Goal: Task Accomplishment & Management: Manage account settings

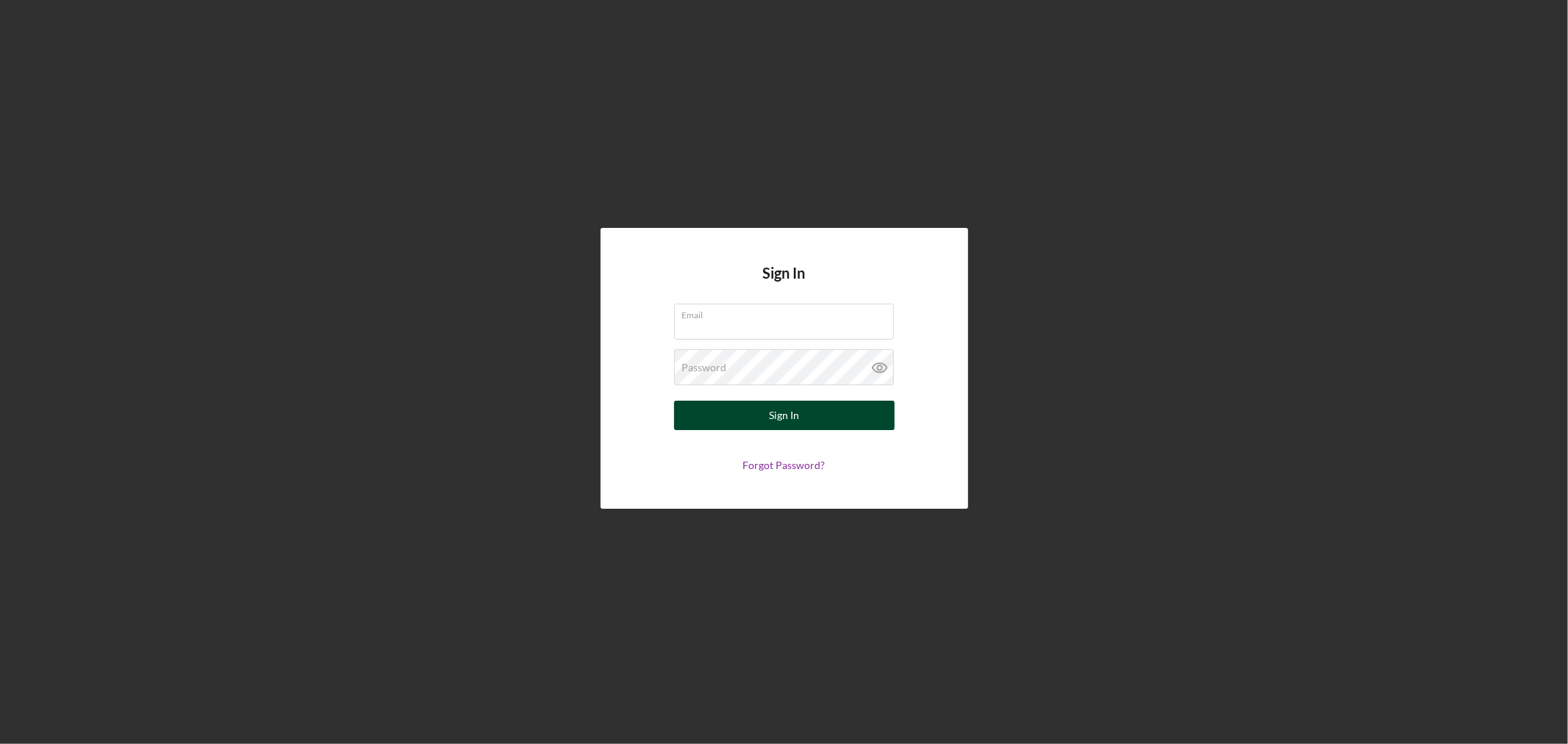
type input "[PERSON_NAME][EMAIL_ADDRESS][DOMAIN_NAME]"
click at [740, 416] on button "Sign In" at bounding box center [784, 415] width 220 height 30
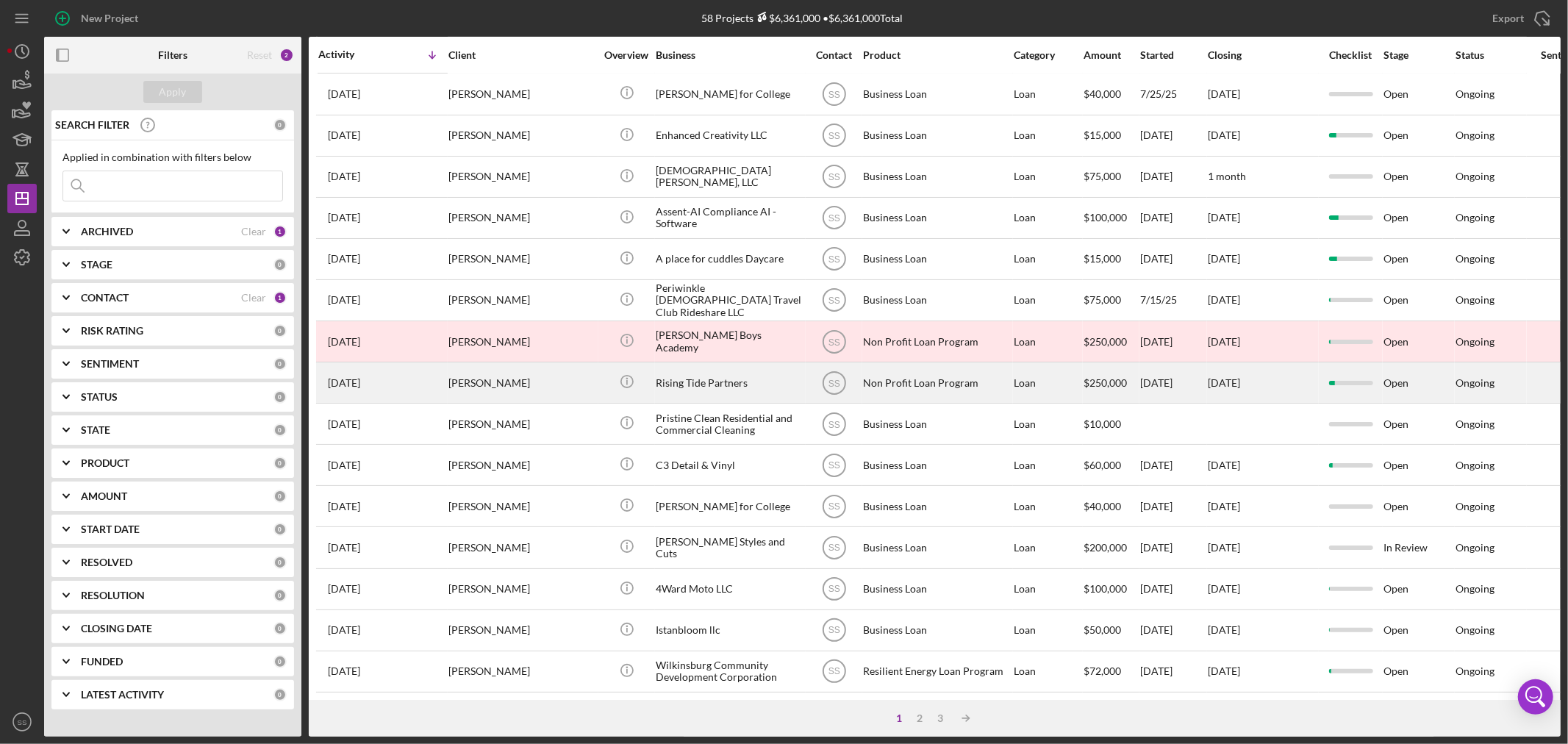
scroll to position [439, 0]
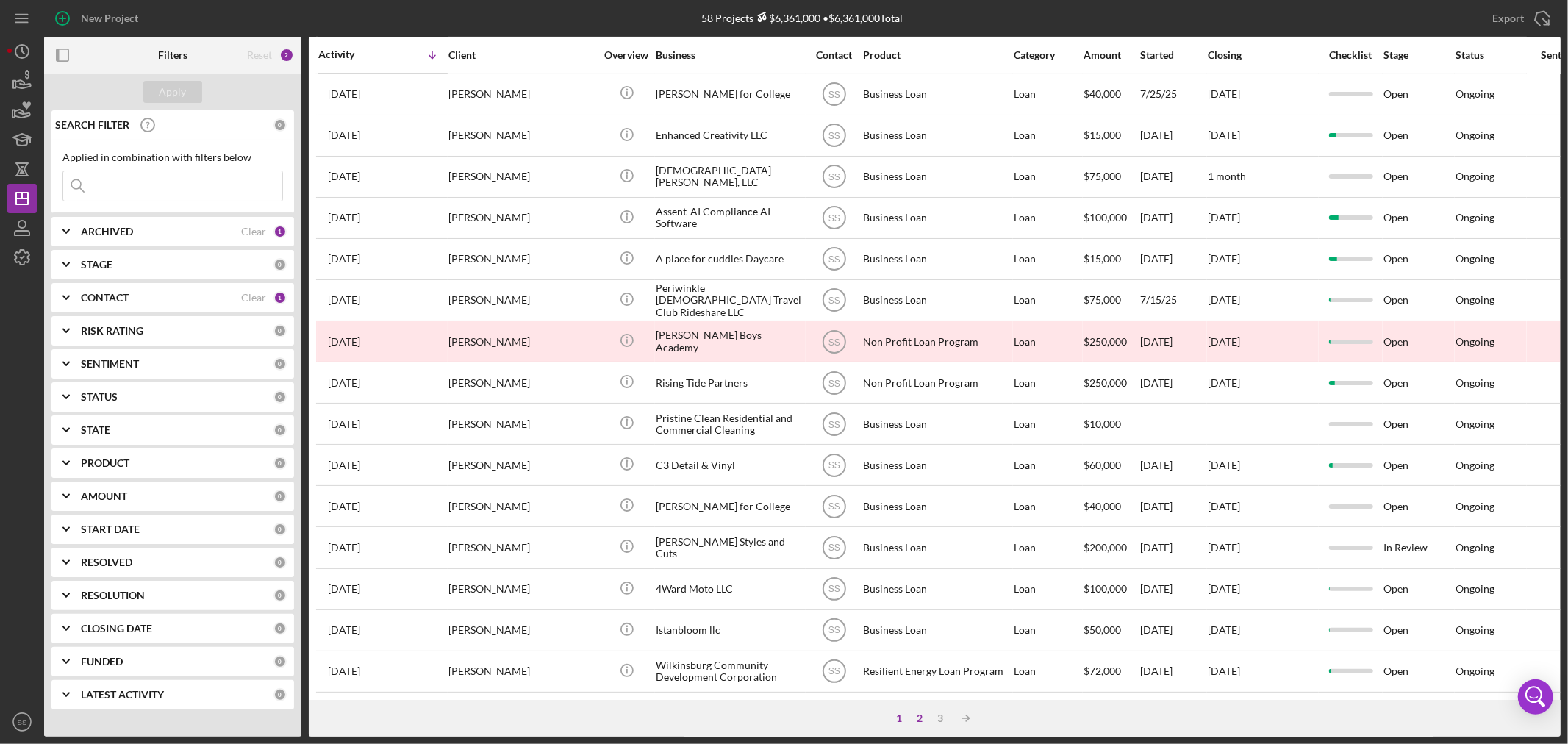
click at [917, 712] on div "2" at bounding box center [920, 718] width 21 height 12
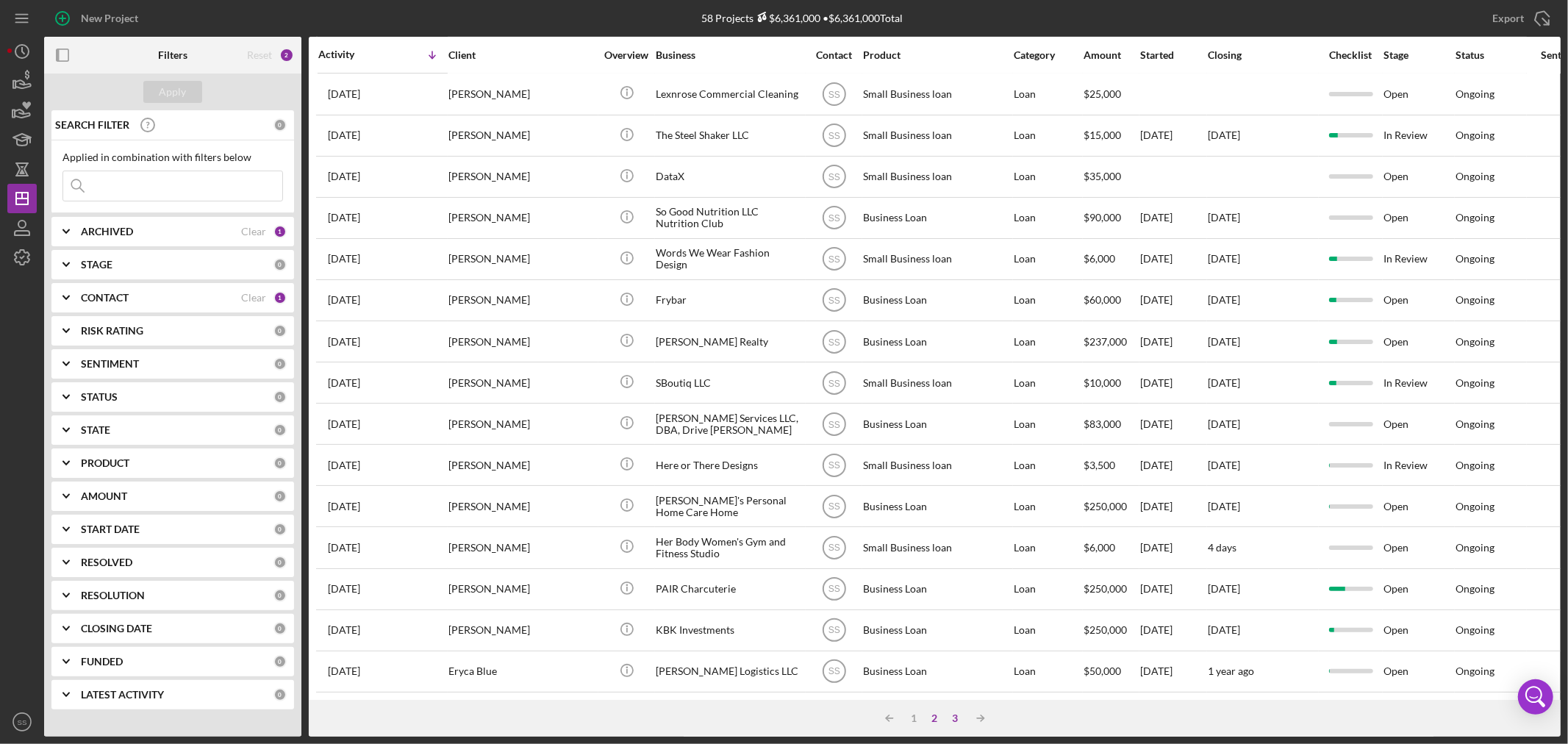
click at [954, 715] on div "3" at bounding box center [955, 718] width 21 height 12
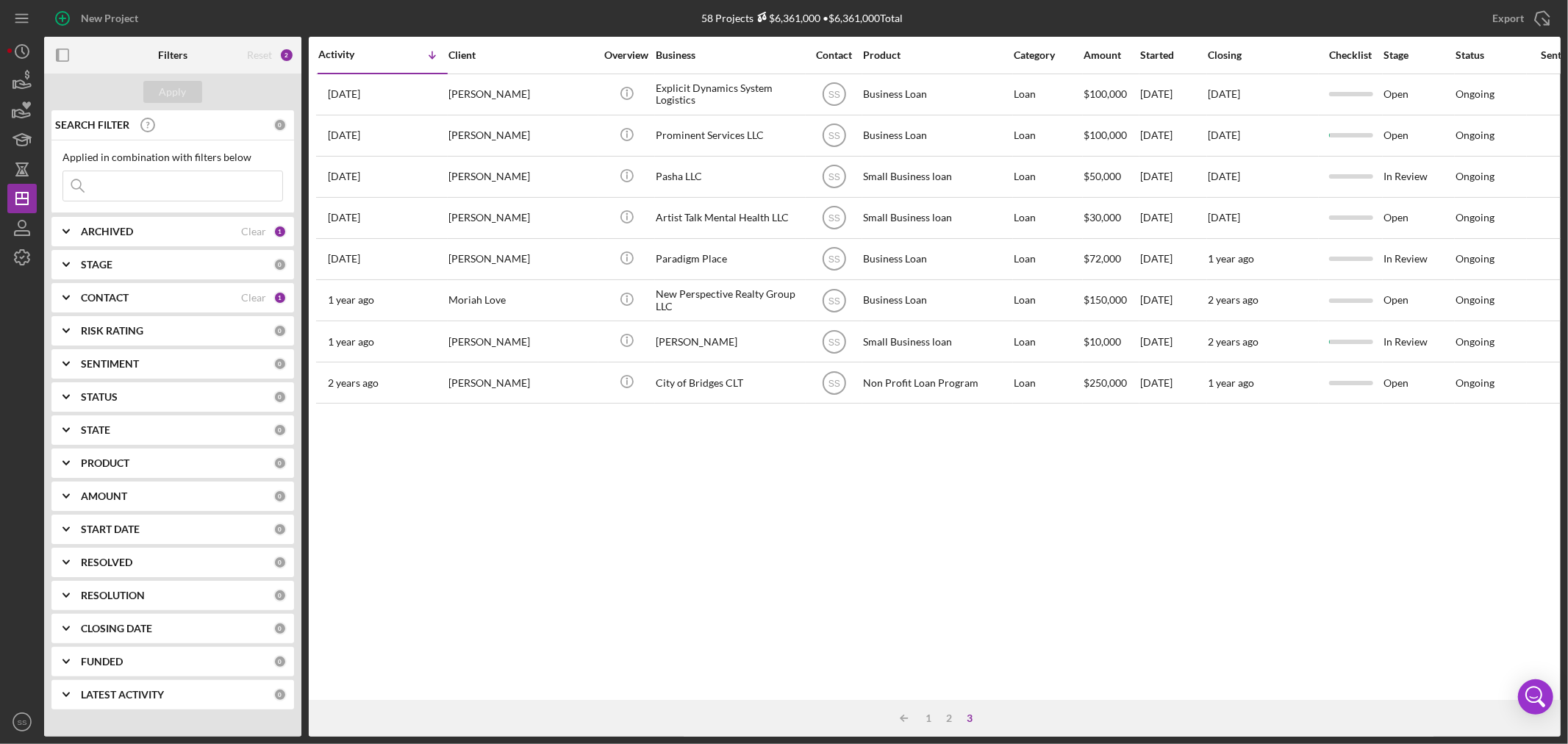
scroll to position [0, 0]
click at [927, 716] on div "1" at bounding box center [929, 718] width 21 height 12
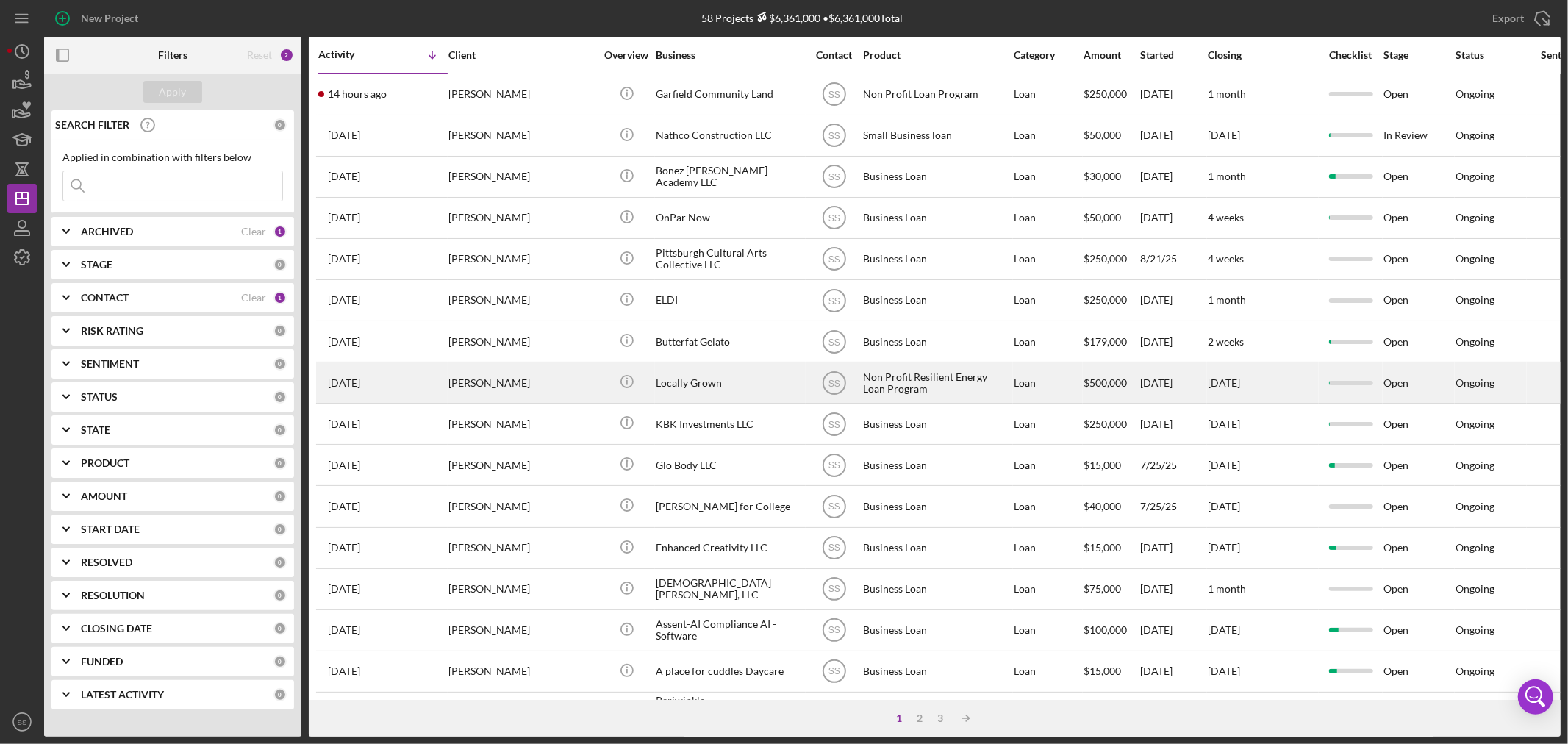
click at [501, 381] on div "[PERSON_NAME]" at bounding box center [521, 382] width 147 height 39
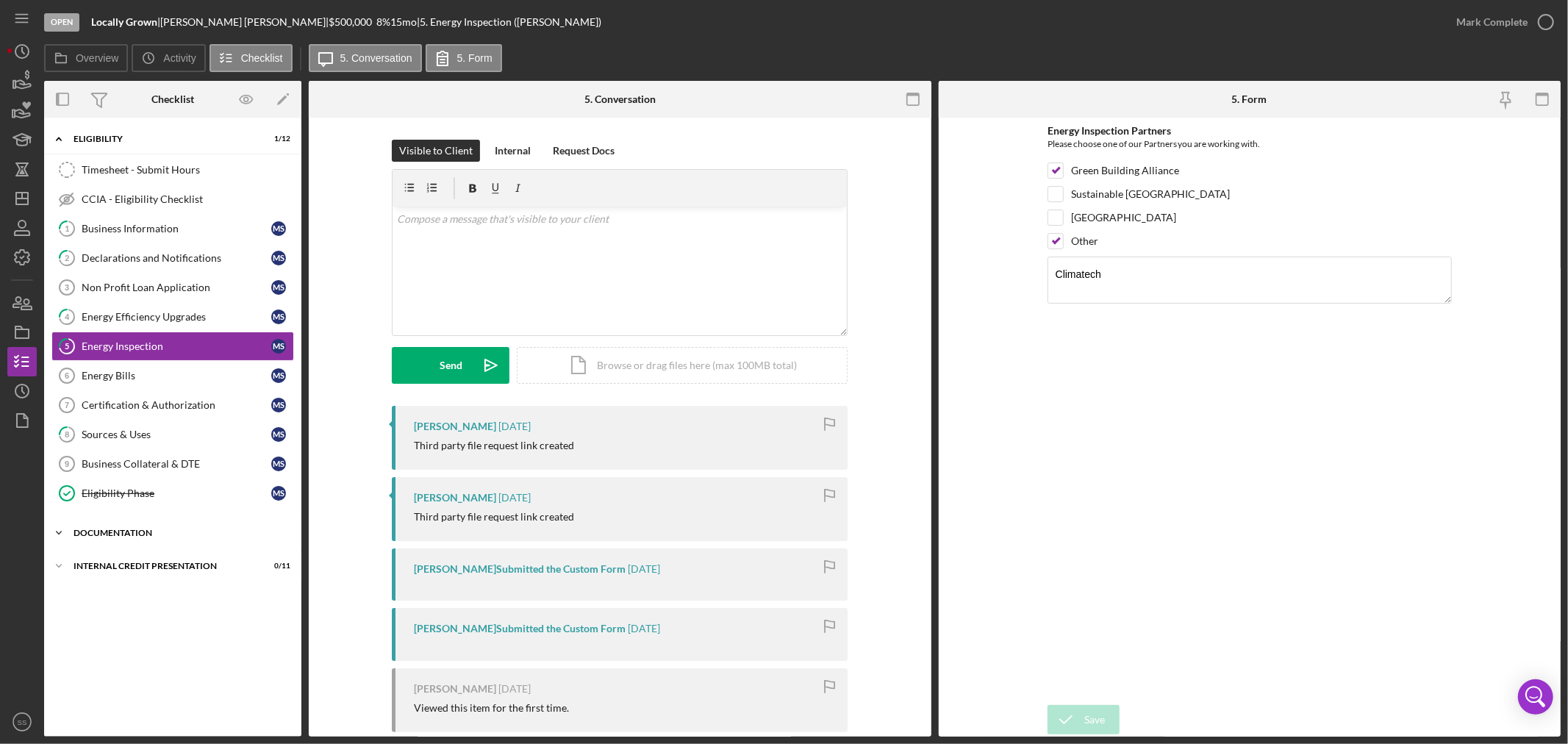
click at [131, 532] on div "DOCUMENTATION" at bounding box center [178, 533] width 209 height 9
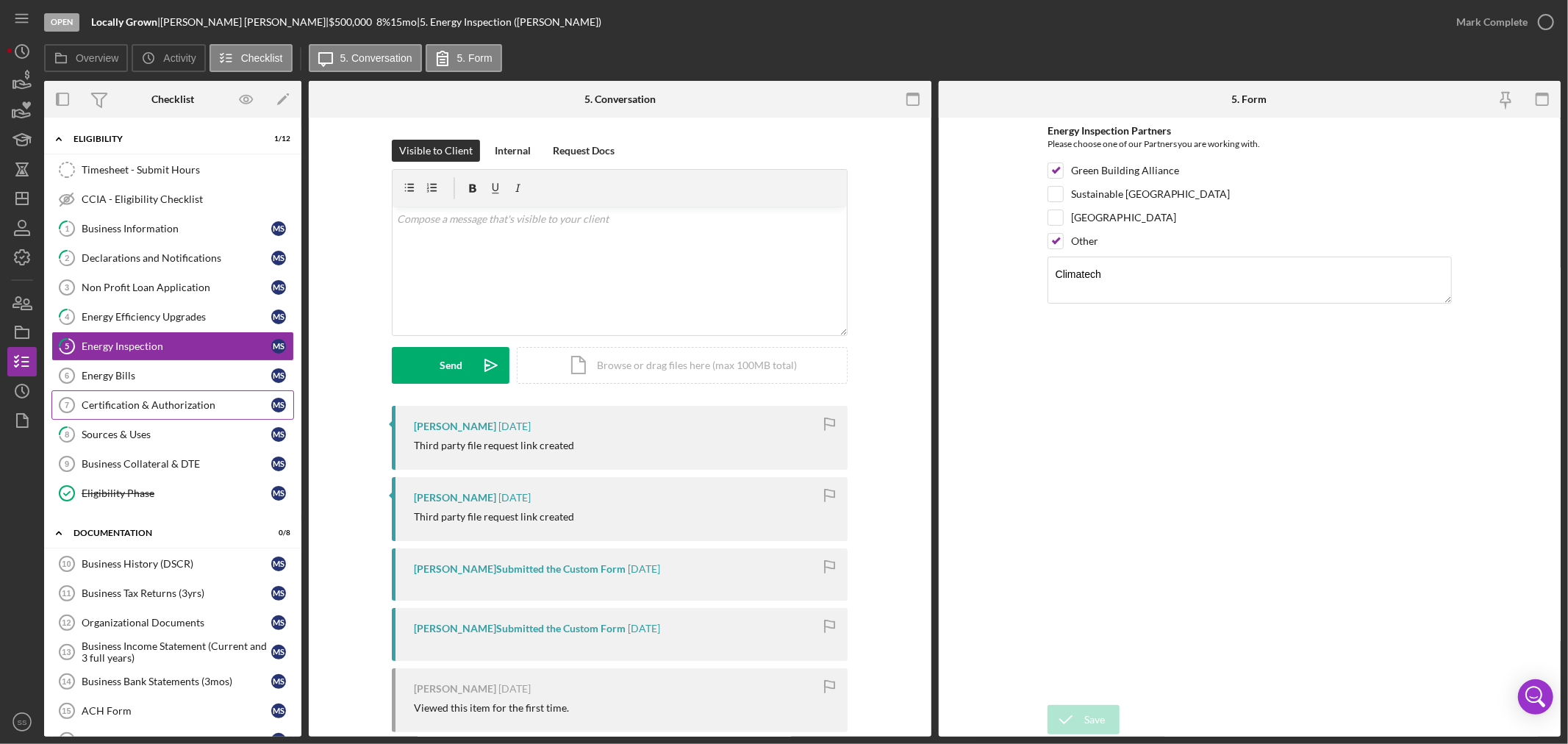
scroll to position [81, 0]
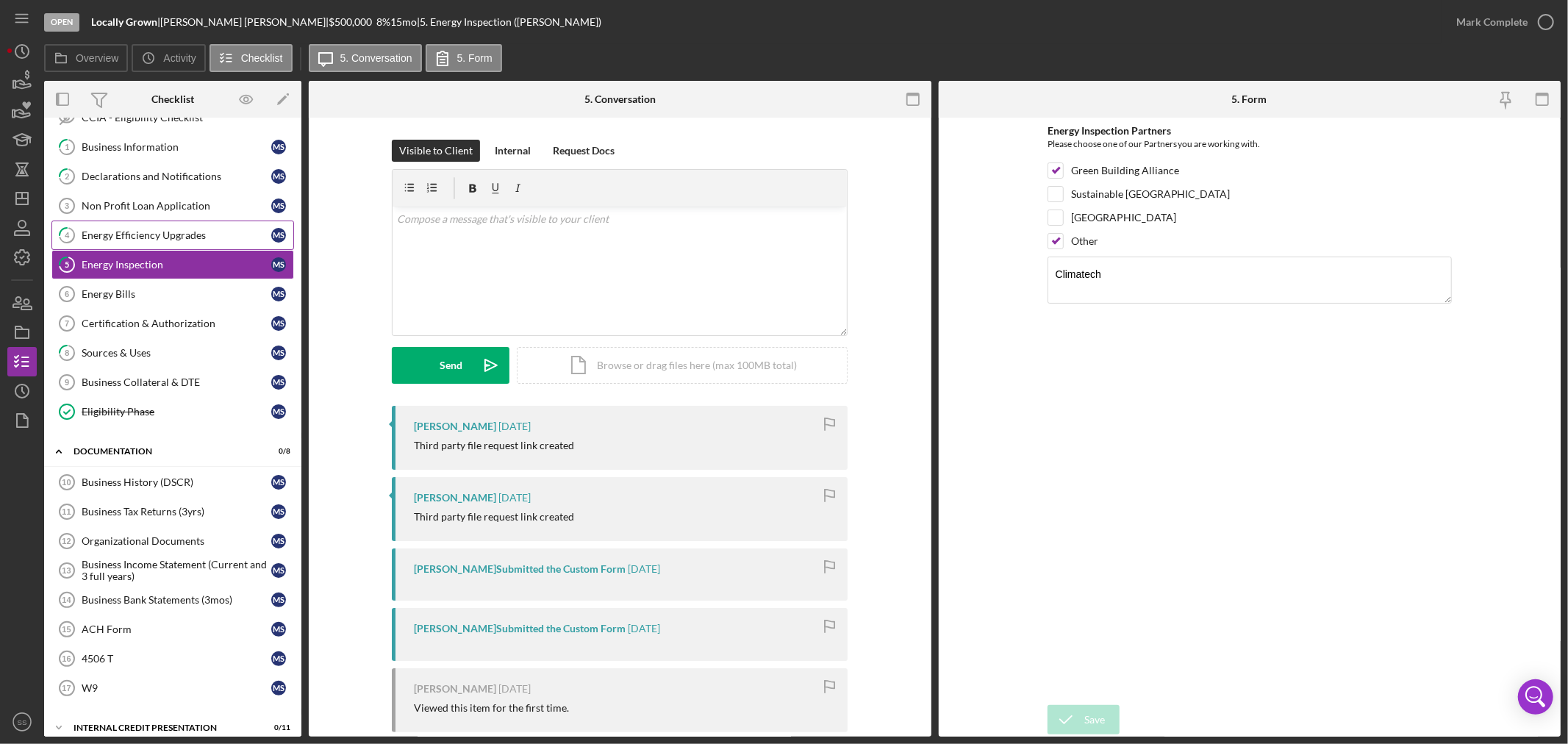
click at [131, 238] on div "Energy Efficiency Upgrades" at bounding box center [176, 234] width 189 height 12
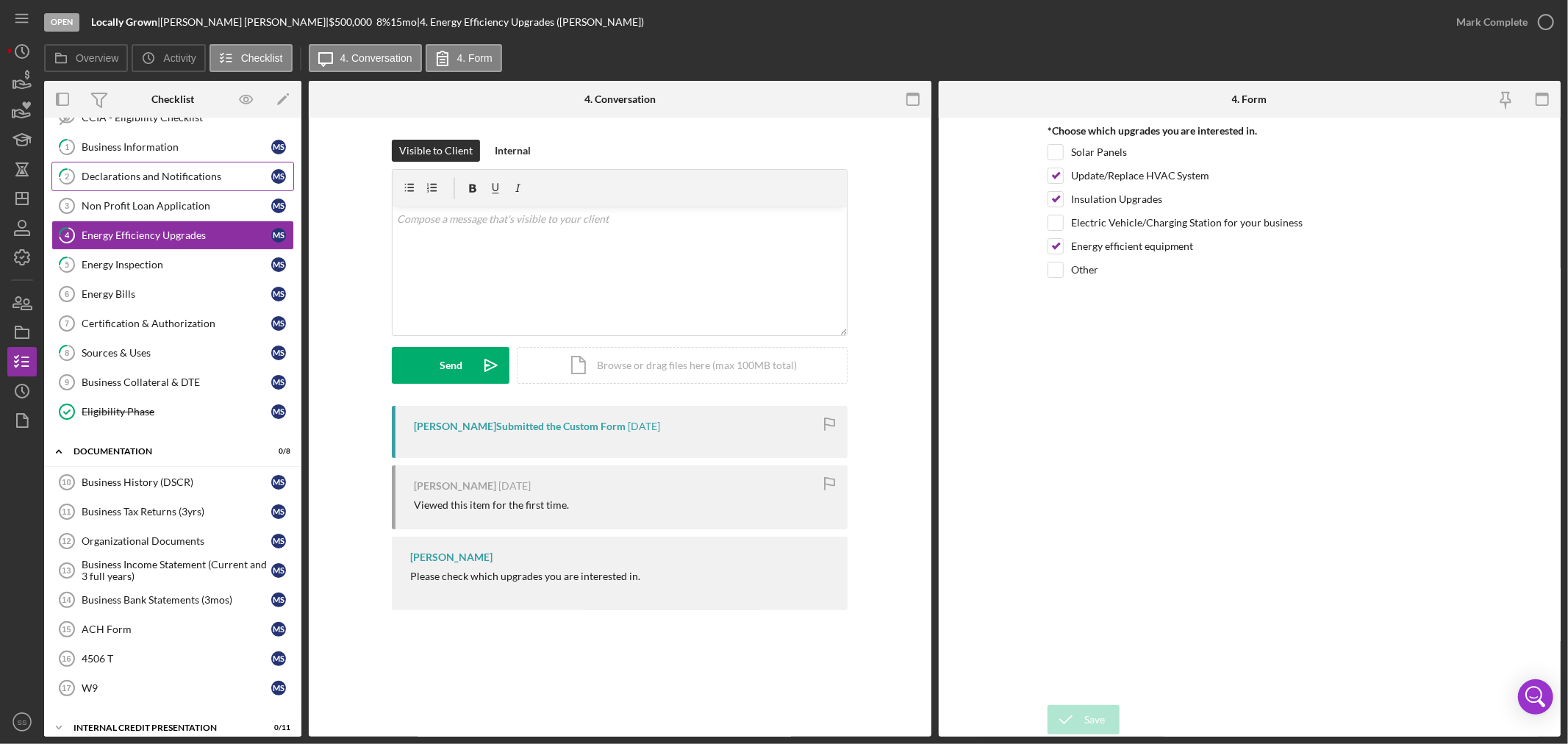
click at [127, 178] on div "Declarations and Notifications" at bounding box center [176, 176] width 189 height 12
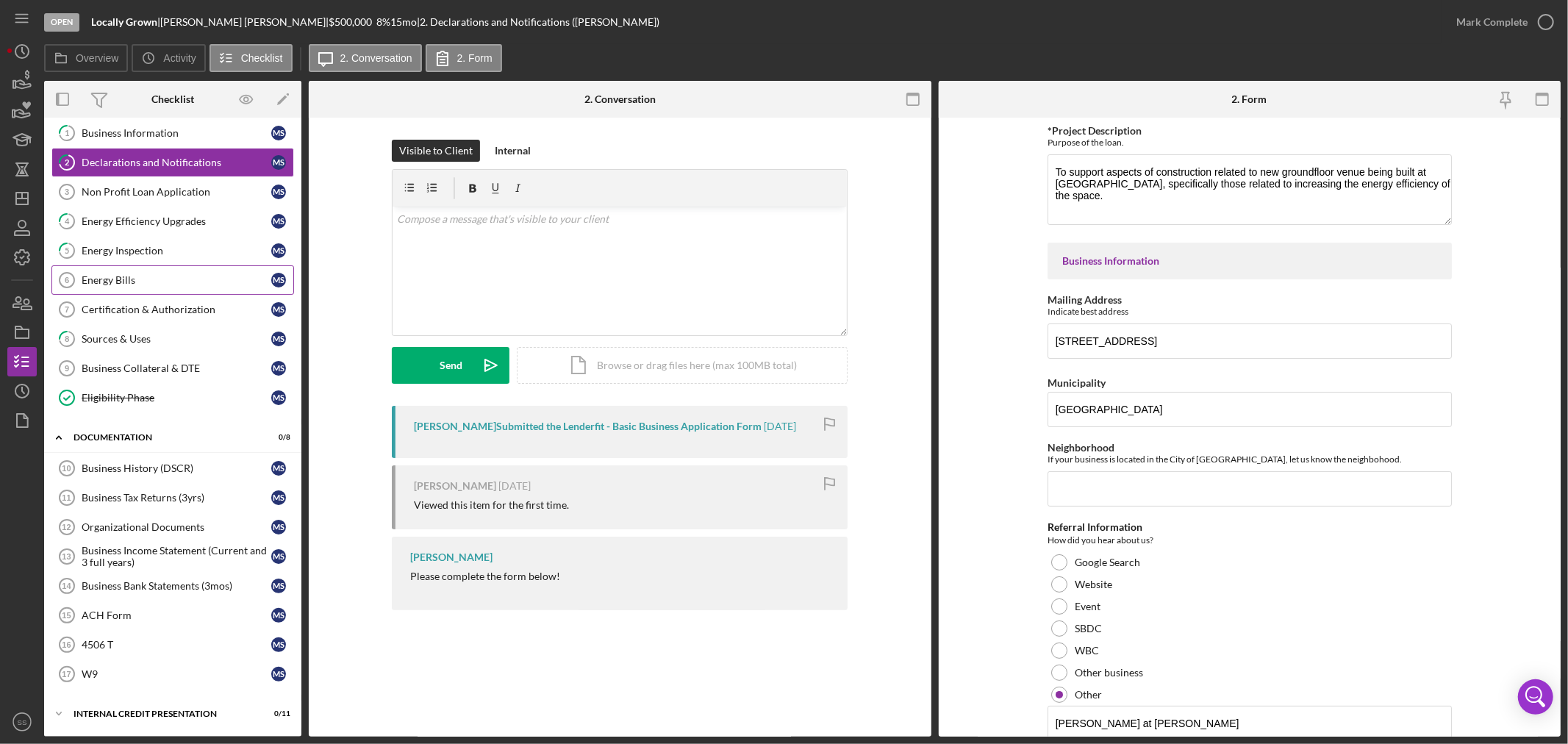
scroll to position [98, 0]
click at [20, 200] on icon "Icon/Dashboard" at bounding box center [22, 198] width 37 height 37
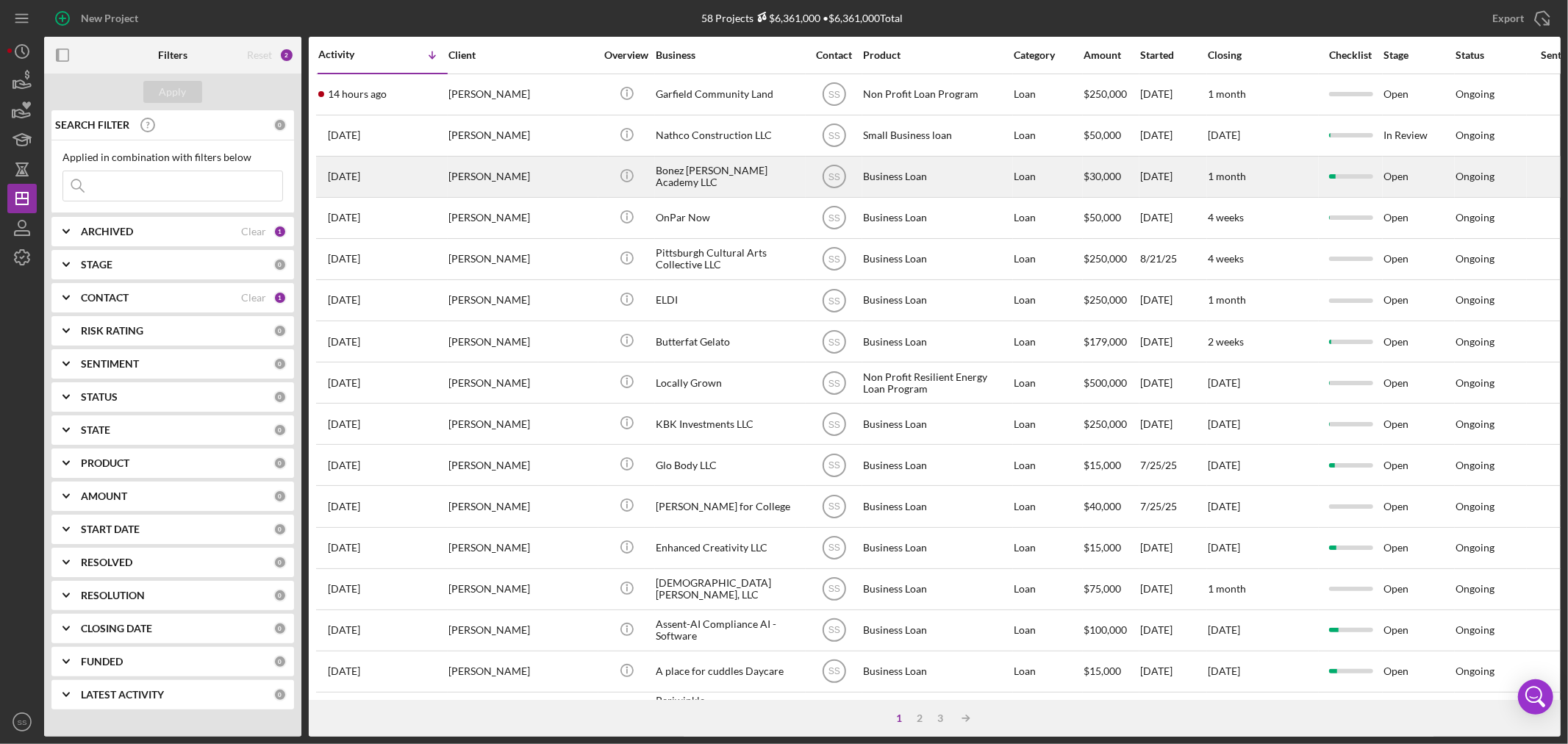
click at [704, 172] on div "Bonez [PERSON_NAME] Academy LLC" at bounding box center [729, 176] width 147 height 39
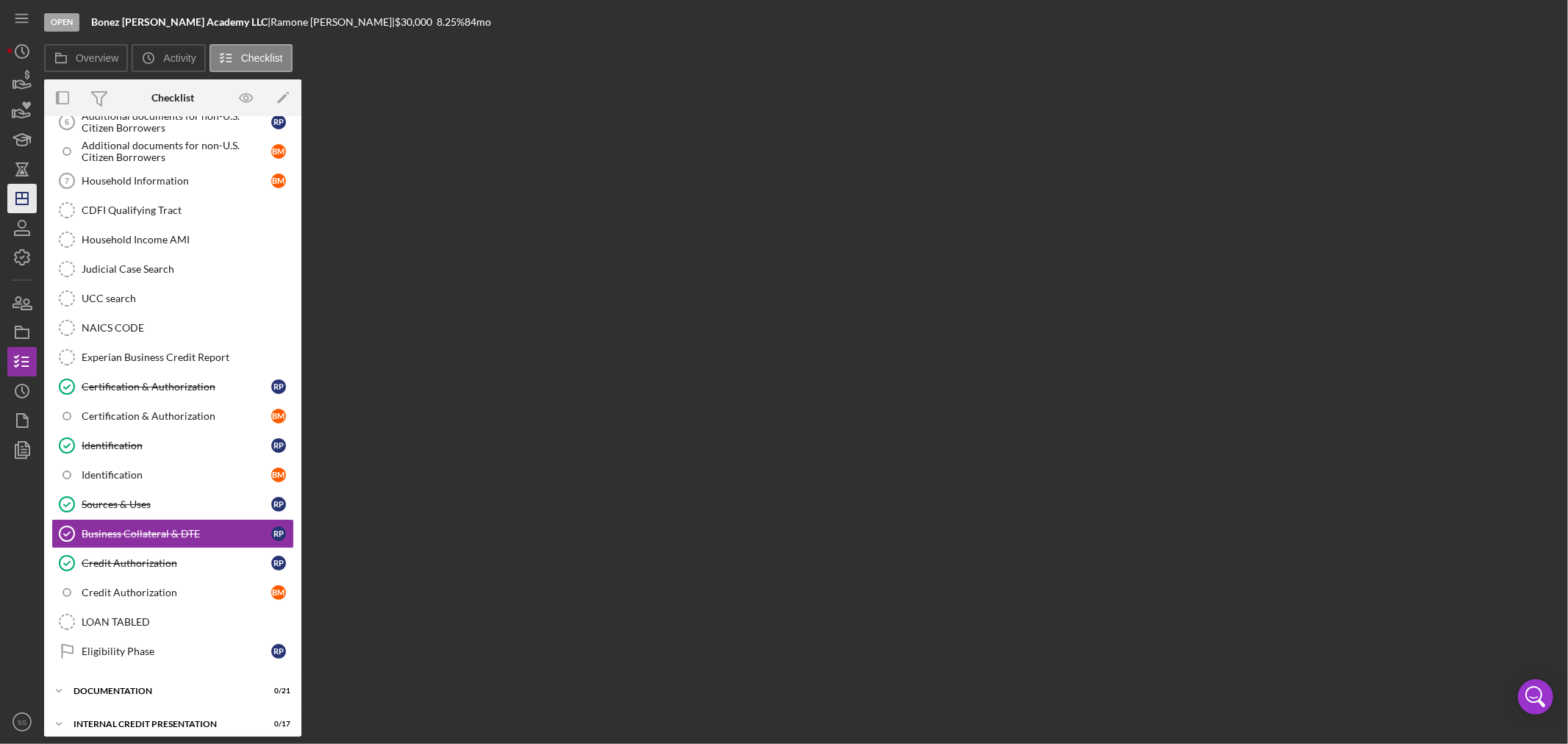
scroll to position [326, 0]
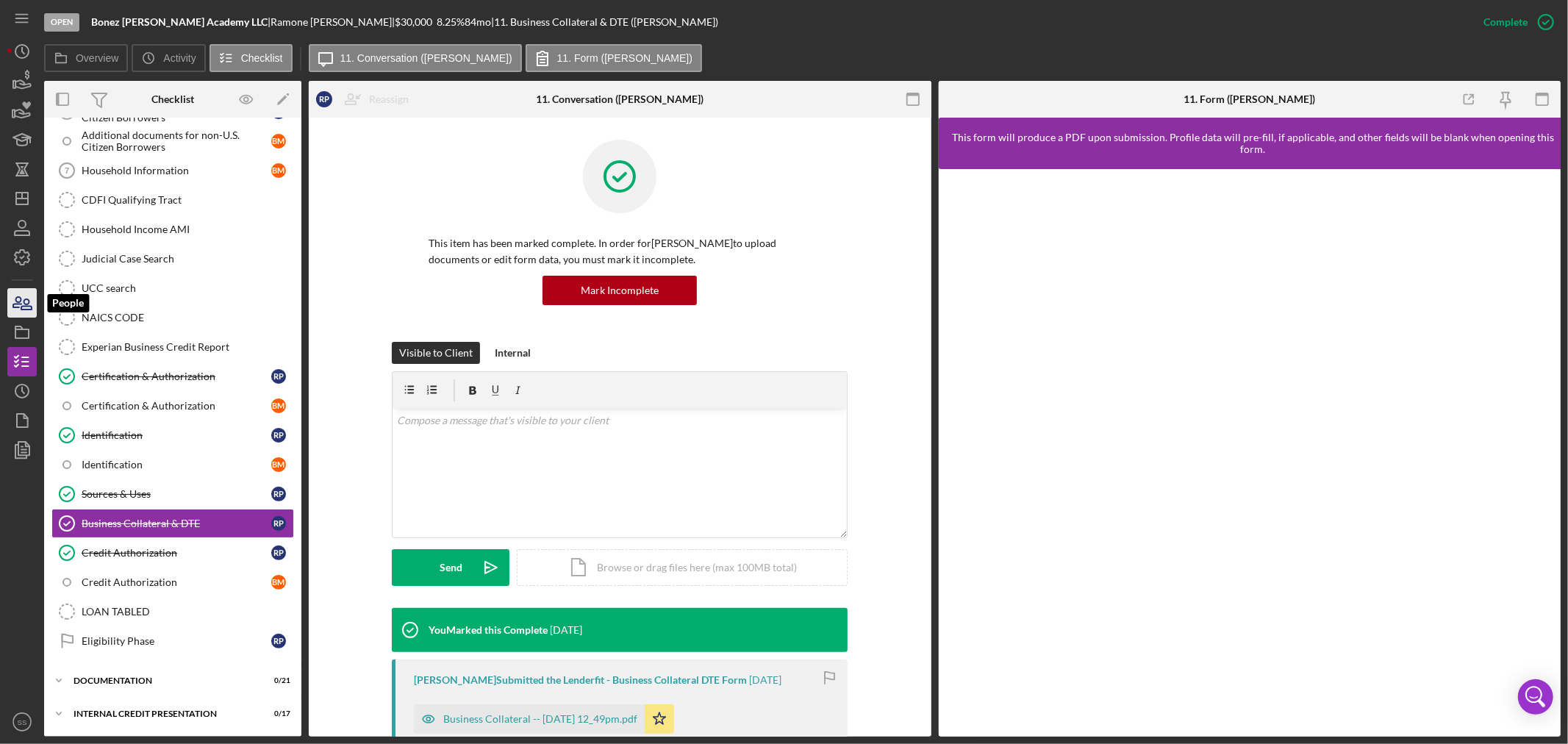
click at [30, 308] on icon "button" at bounding box center [26, 304] width 10 height 10
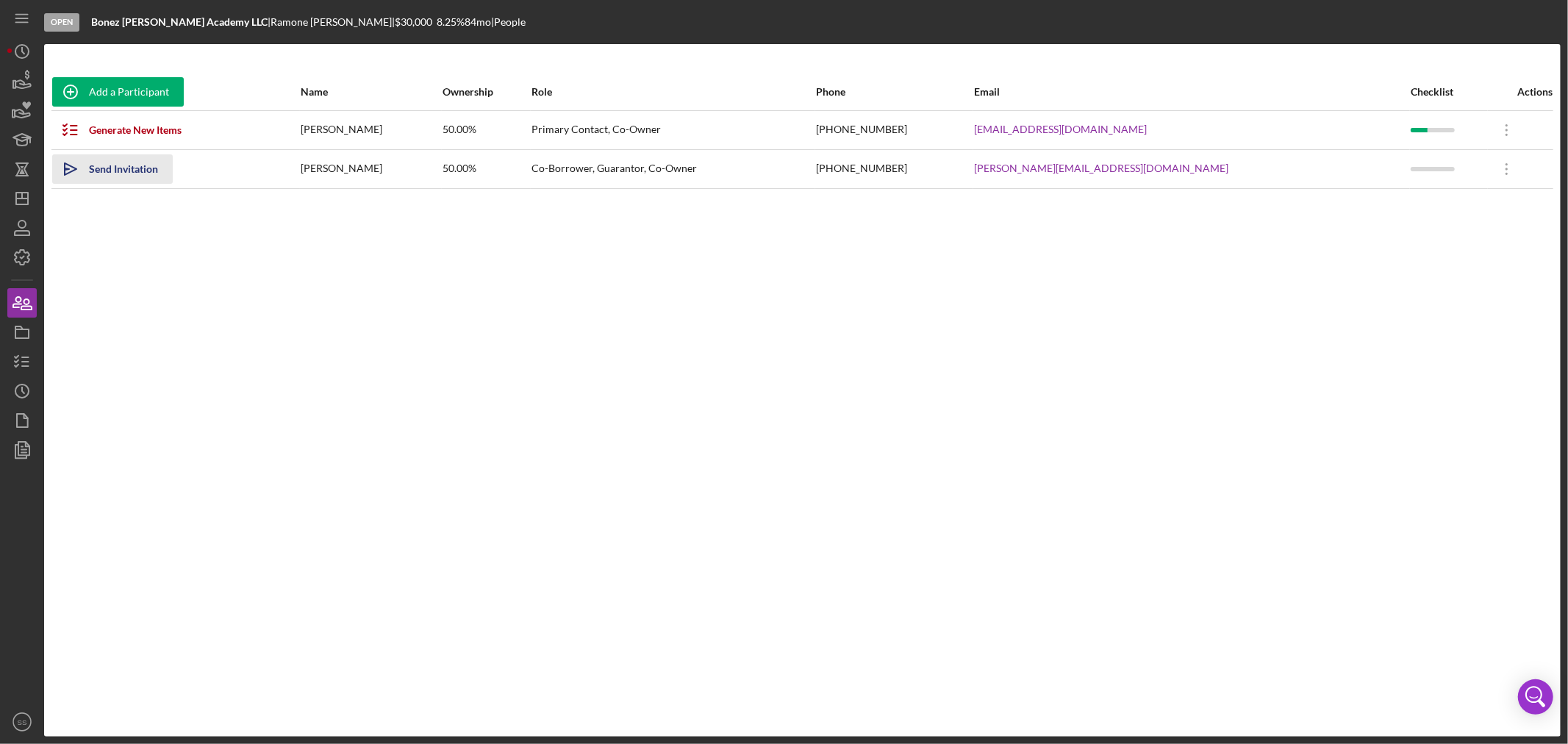
click at [106, 163] on div "Send Invitation" at bounding box center [124, 169] width 69 height 30
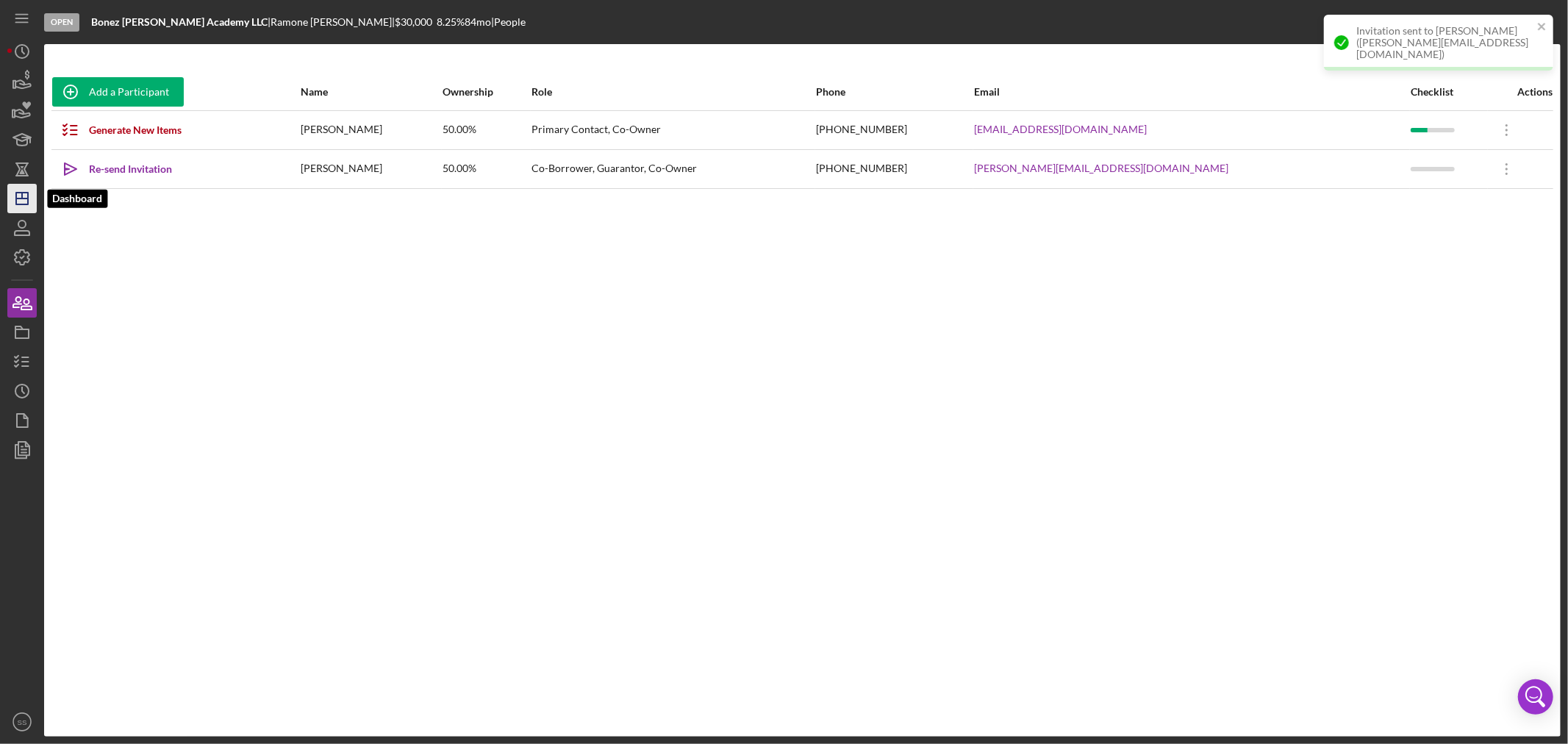
click at [11, 200] on icon "Icon/Dashboard" at bounding box center [22, 198] width 37 height 37
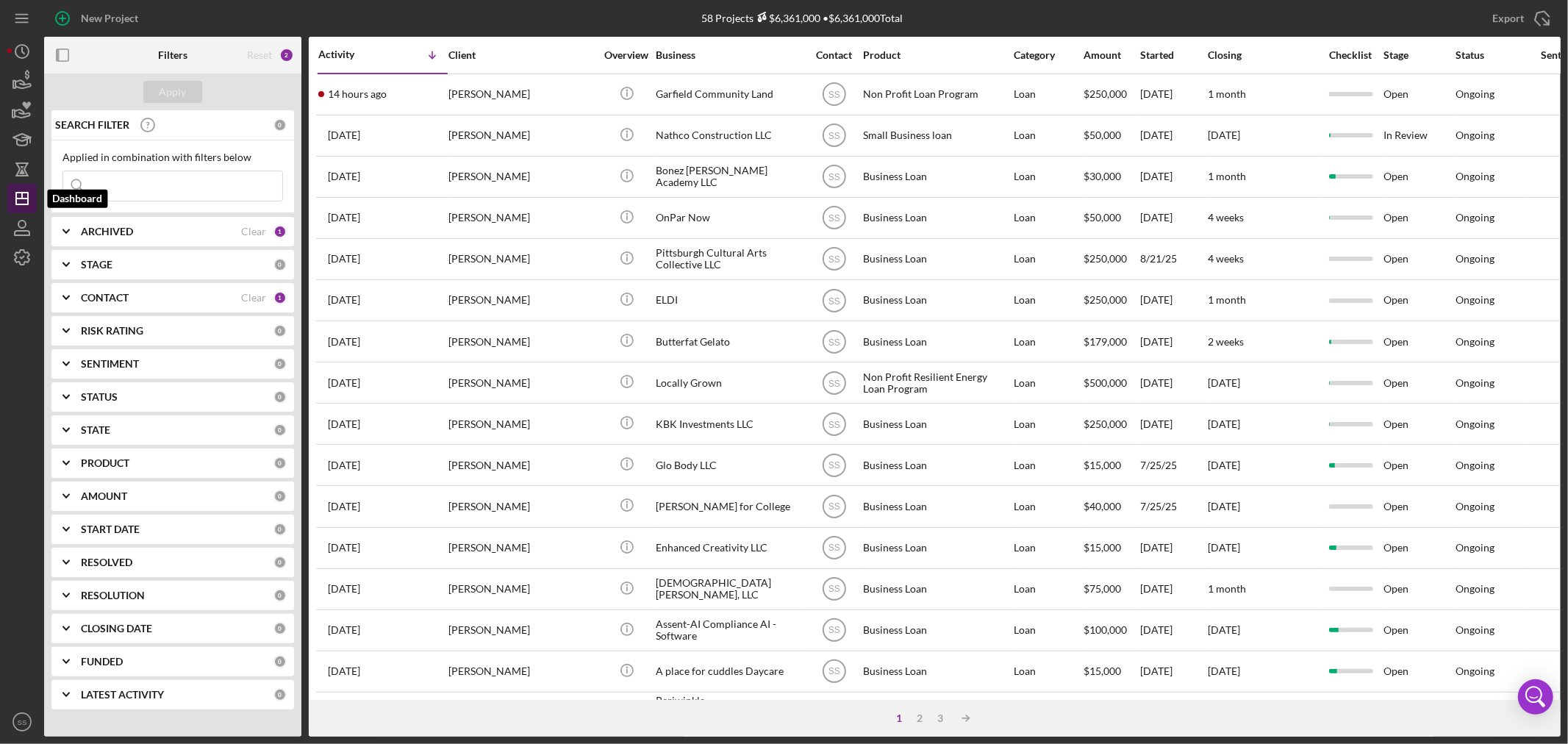
click at [20, 197] on icon "Icon/Dashboard" at bounding box center [22, 198] width 37 height 37
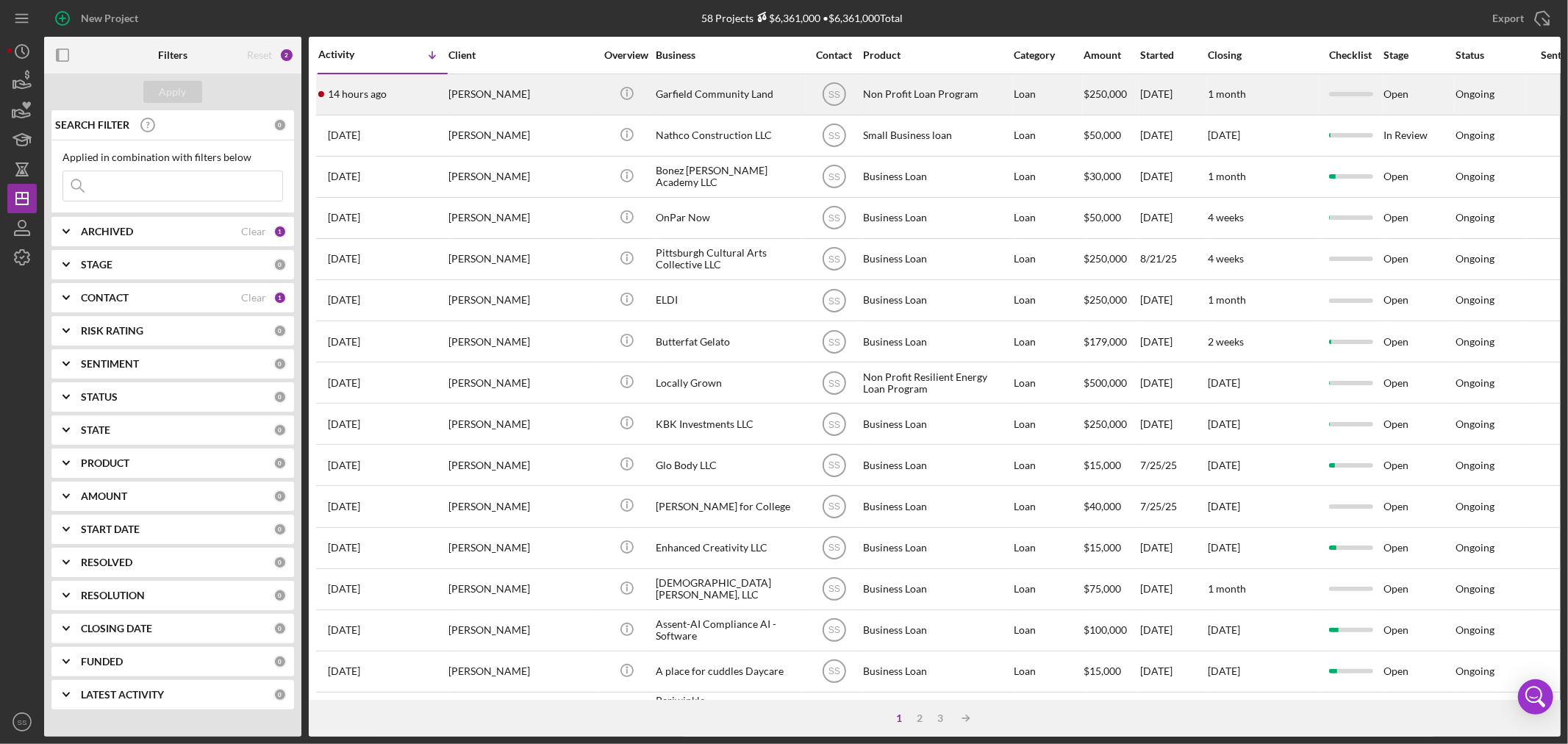
click at [604, 92] on div "Icon/Info" at bounding box center [626, 94] width 55 height 39
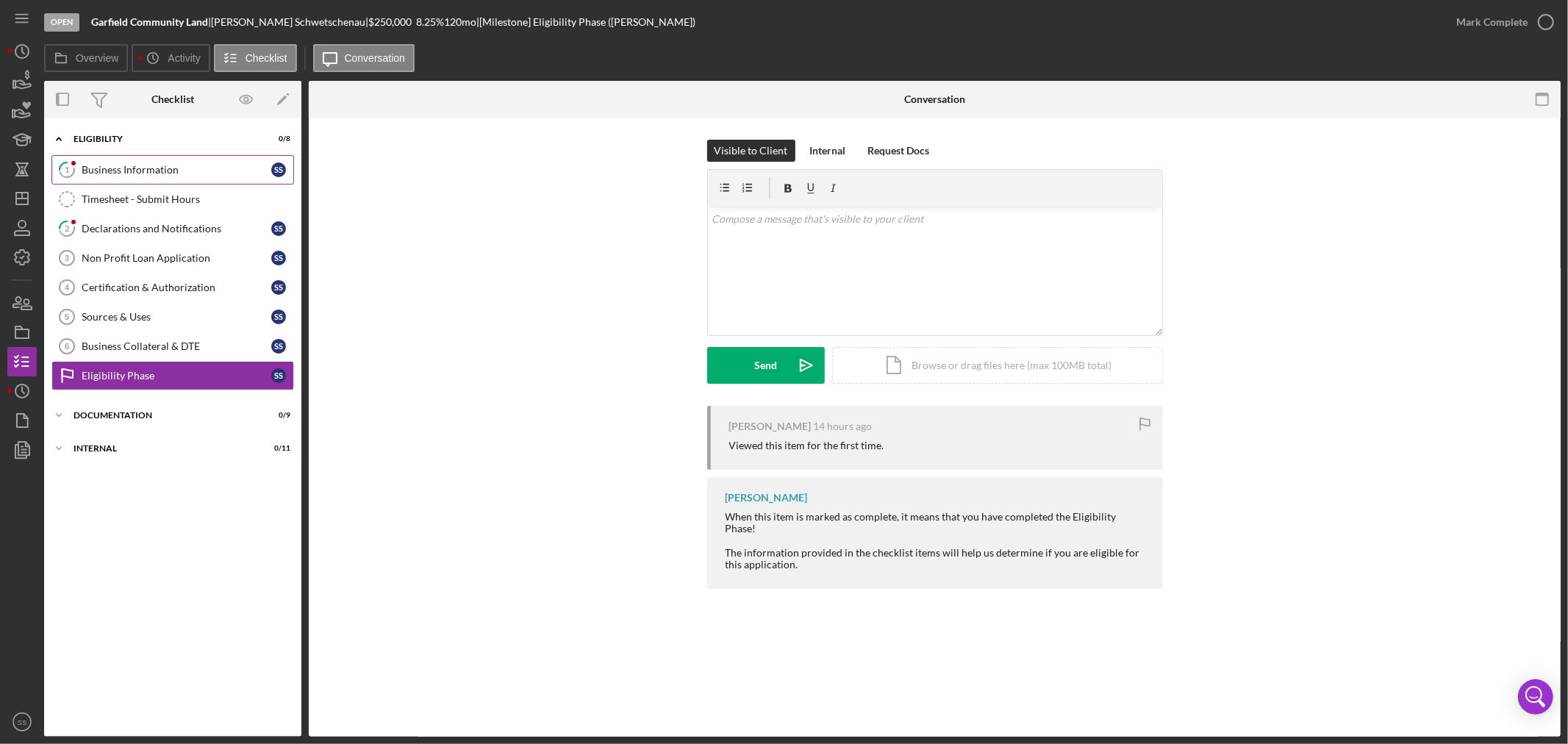
click at [162, 164] on div "Business Information" at bounding box center [176, 170] width 189 height 12
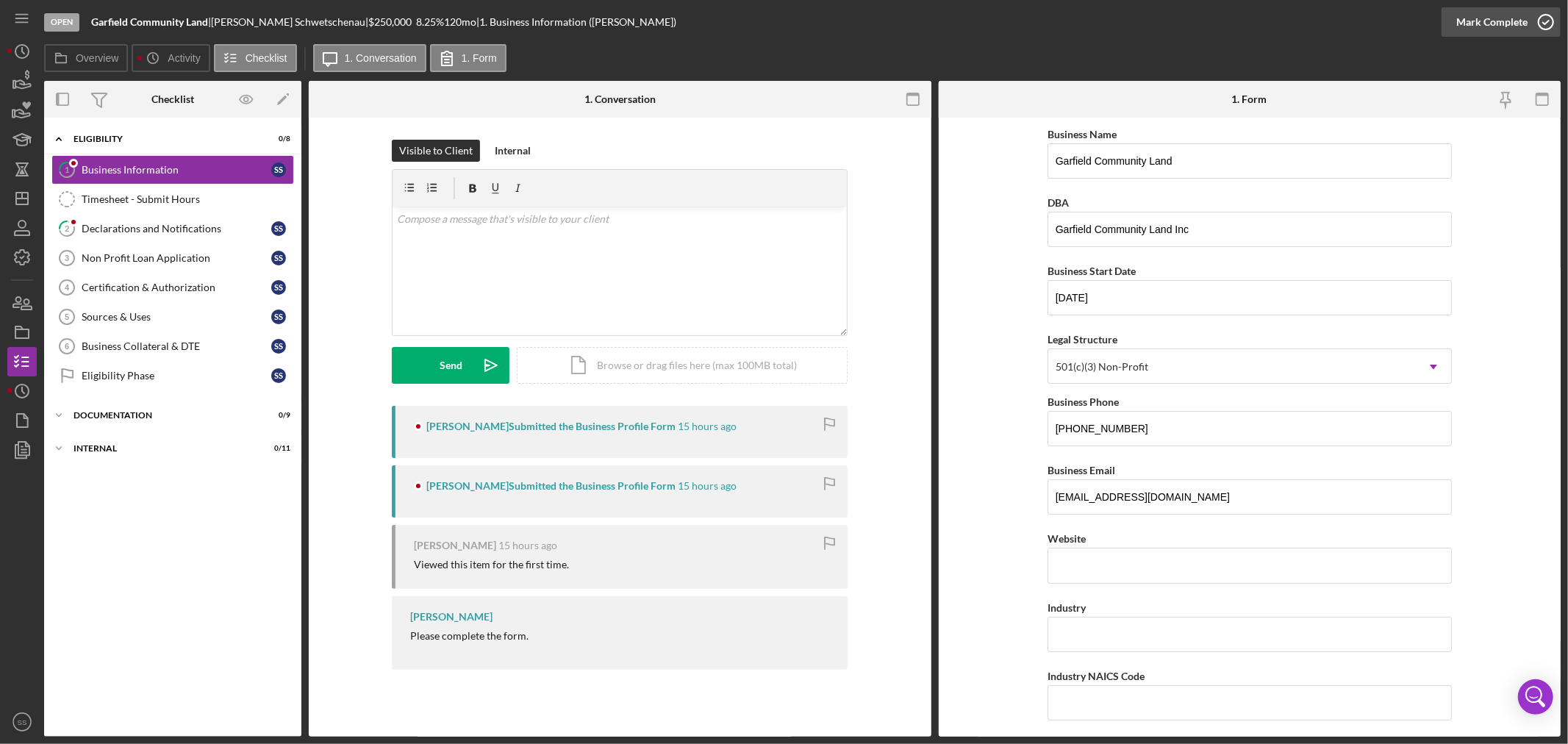
click at [1545, 19] on icon "button" at bounding box center [1545, 22] width 37 height 37
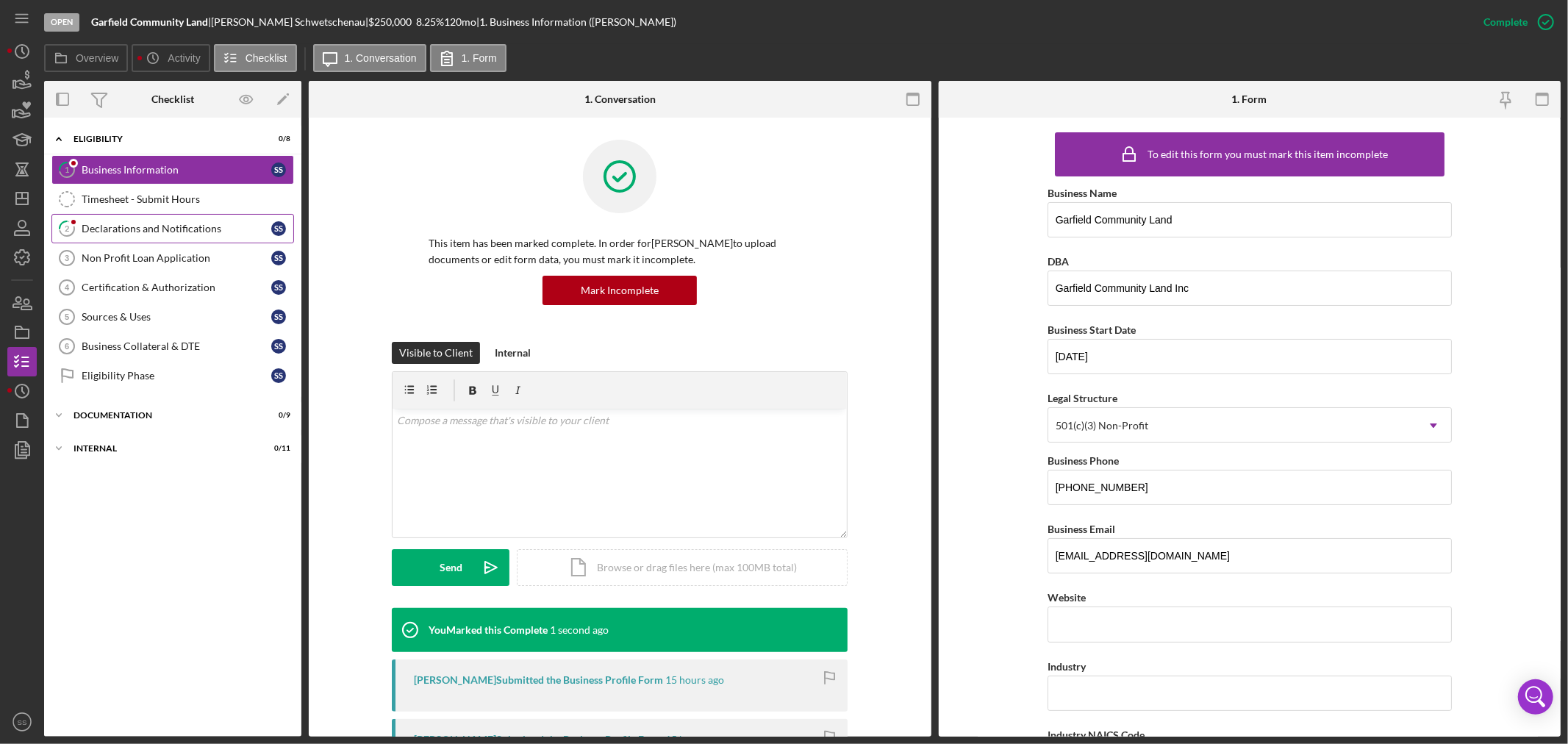
click at [140, 230] on div "Declarations and Notifications" at bounding box center [176, 228] width 189 height 12
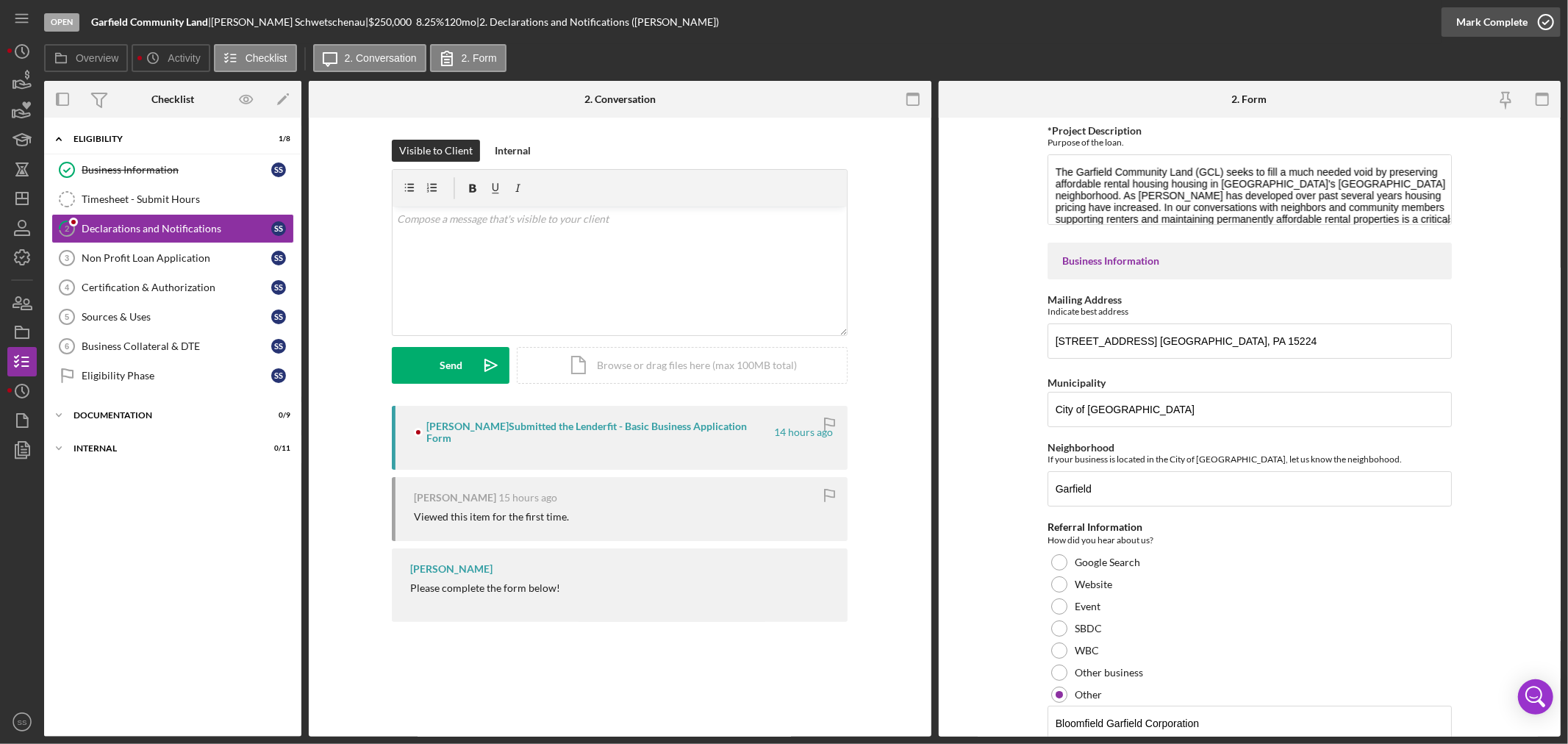
click at [1547, 16] on icon "button" at bounding box center [1545, 22] width 37 height 37
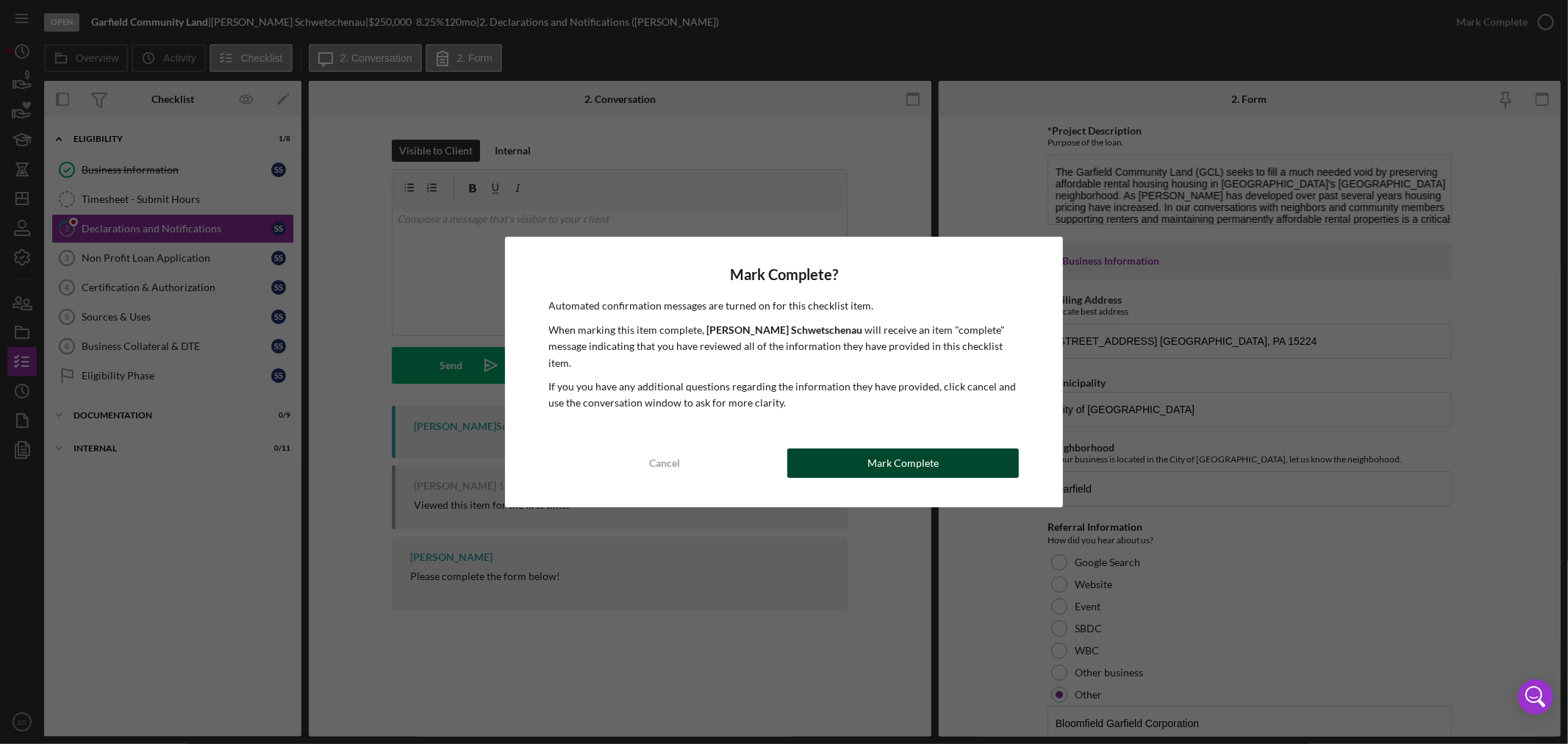
click at [851, 455] on button "Mark Complete" at bounding box center [903, 463] width 232 height 30
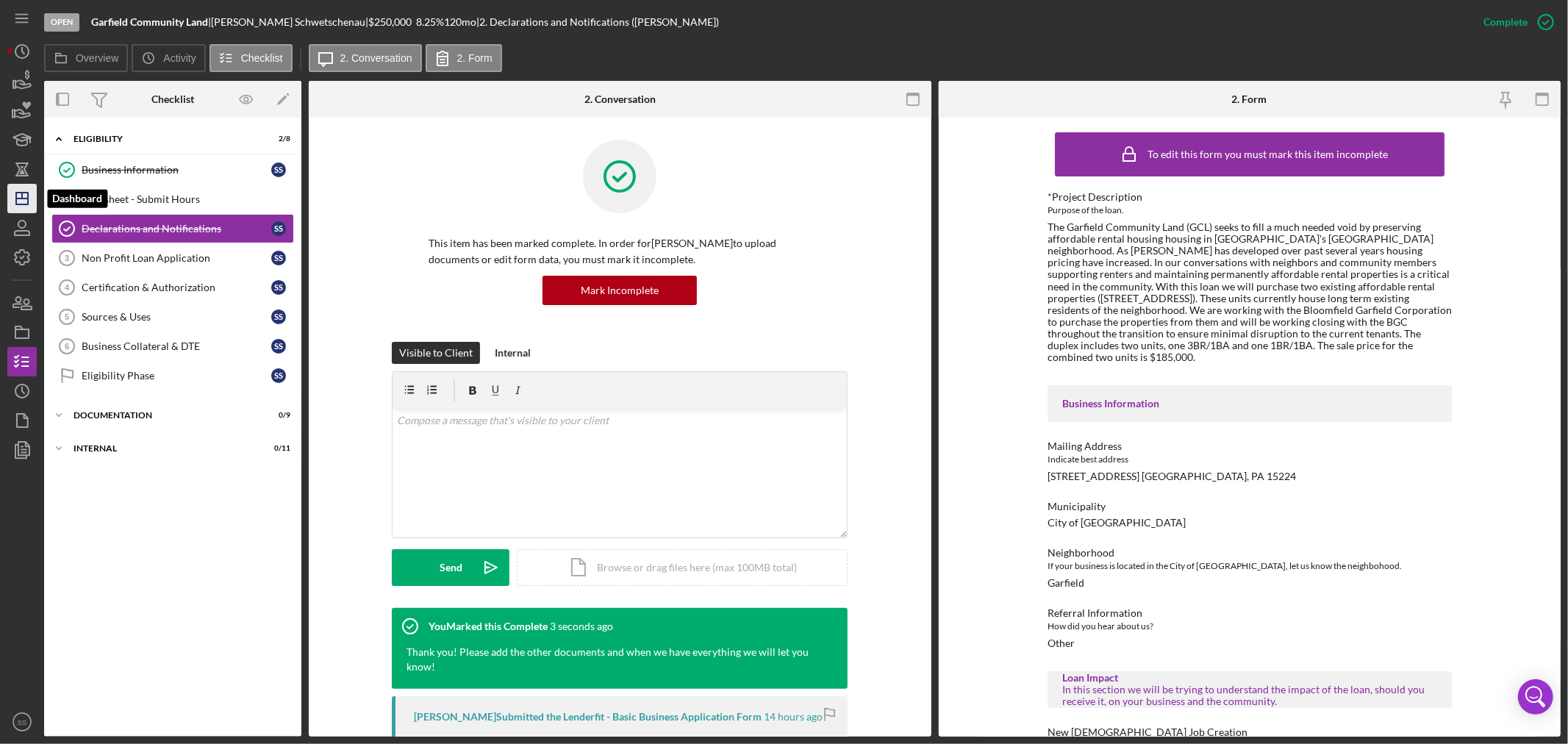
click at [30, 189] on icon "Icon/Dashboard" at bounding box center [22, 198] width 37 height 37
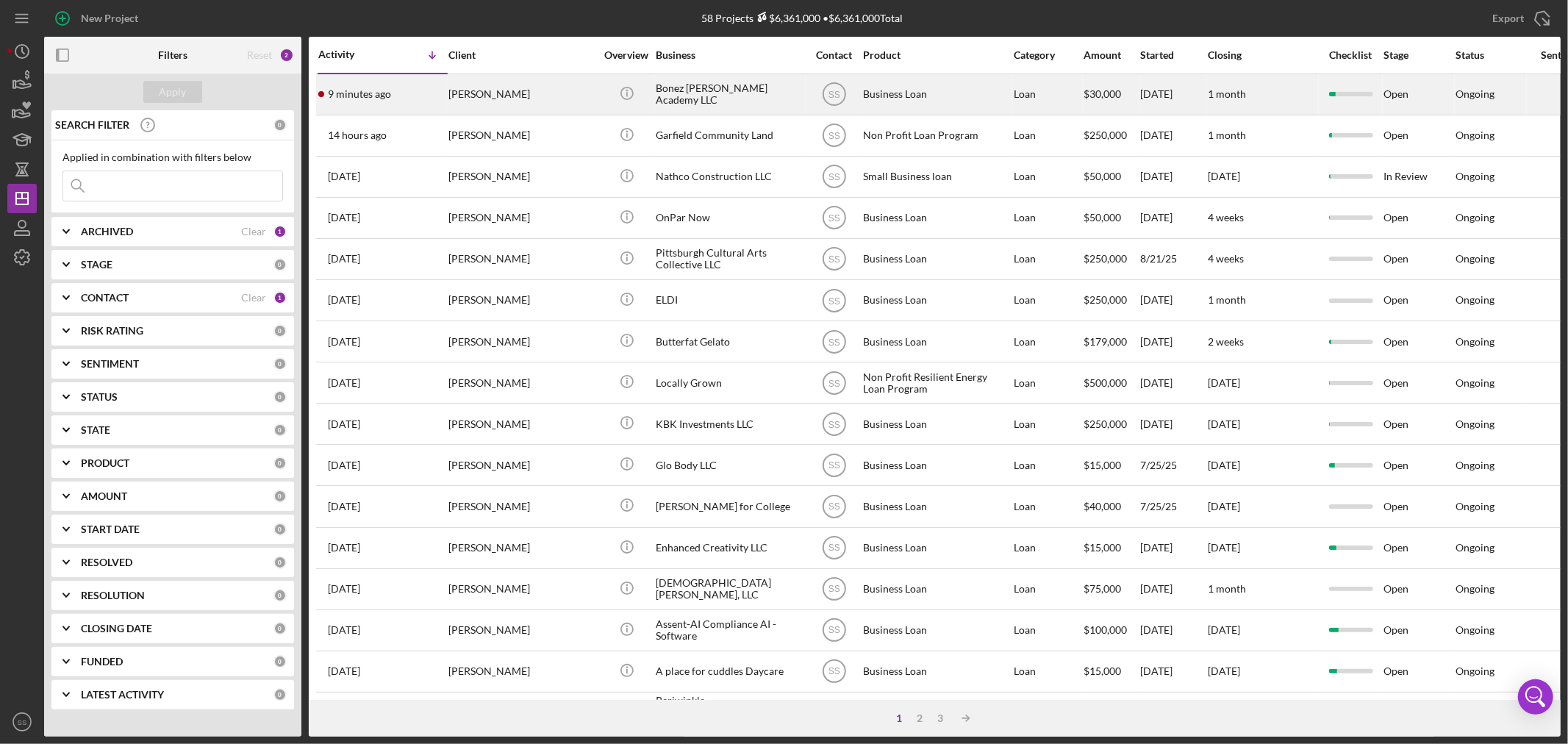
click at [717, 101] on div "Bonez [PERSON_NAME] Academy LLC" at bounding box center [729, 94] width 147 height 39
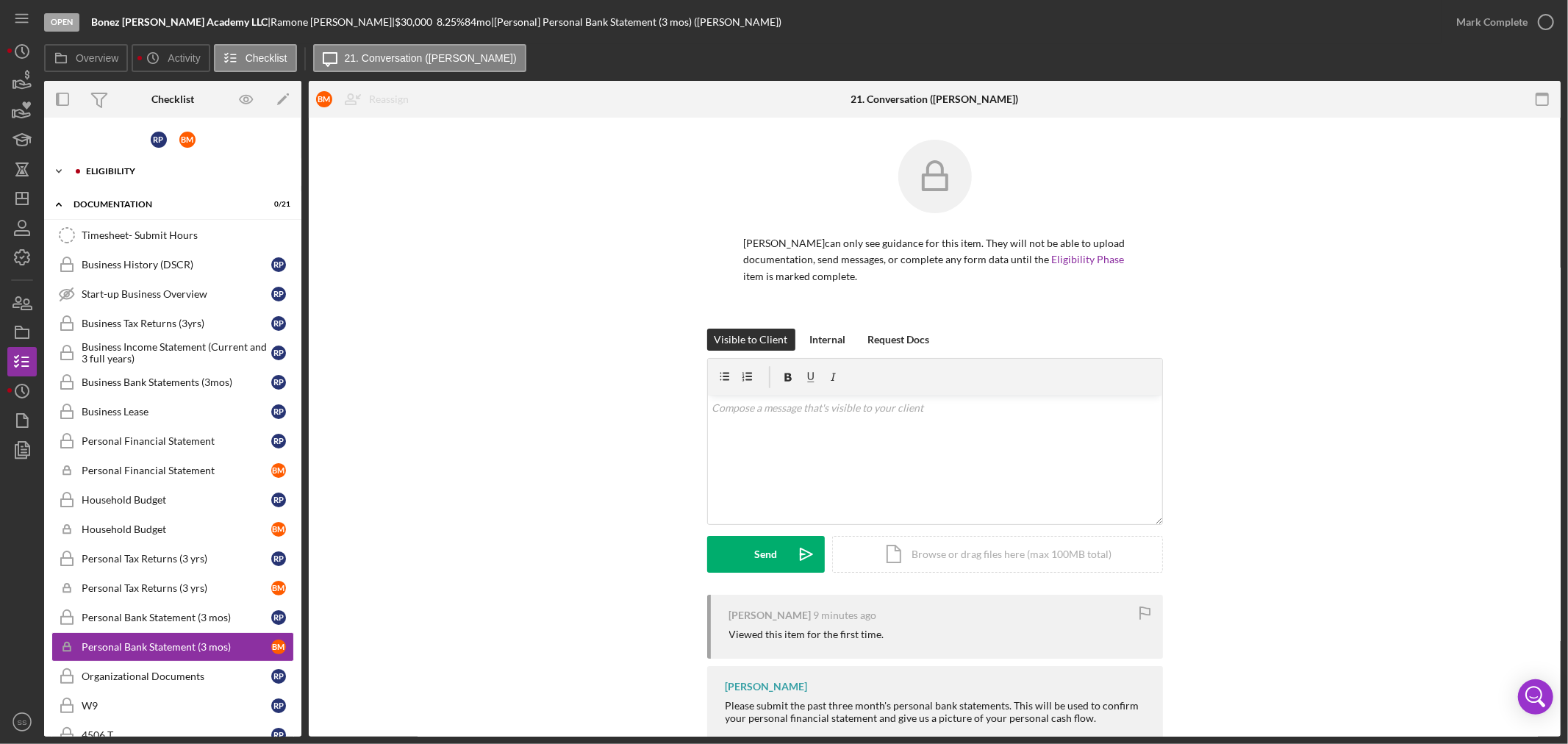
click at [60, 167] on icon "Icon/Expander" at bounding box center [59, 171] width 30 height 30
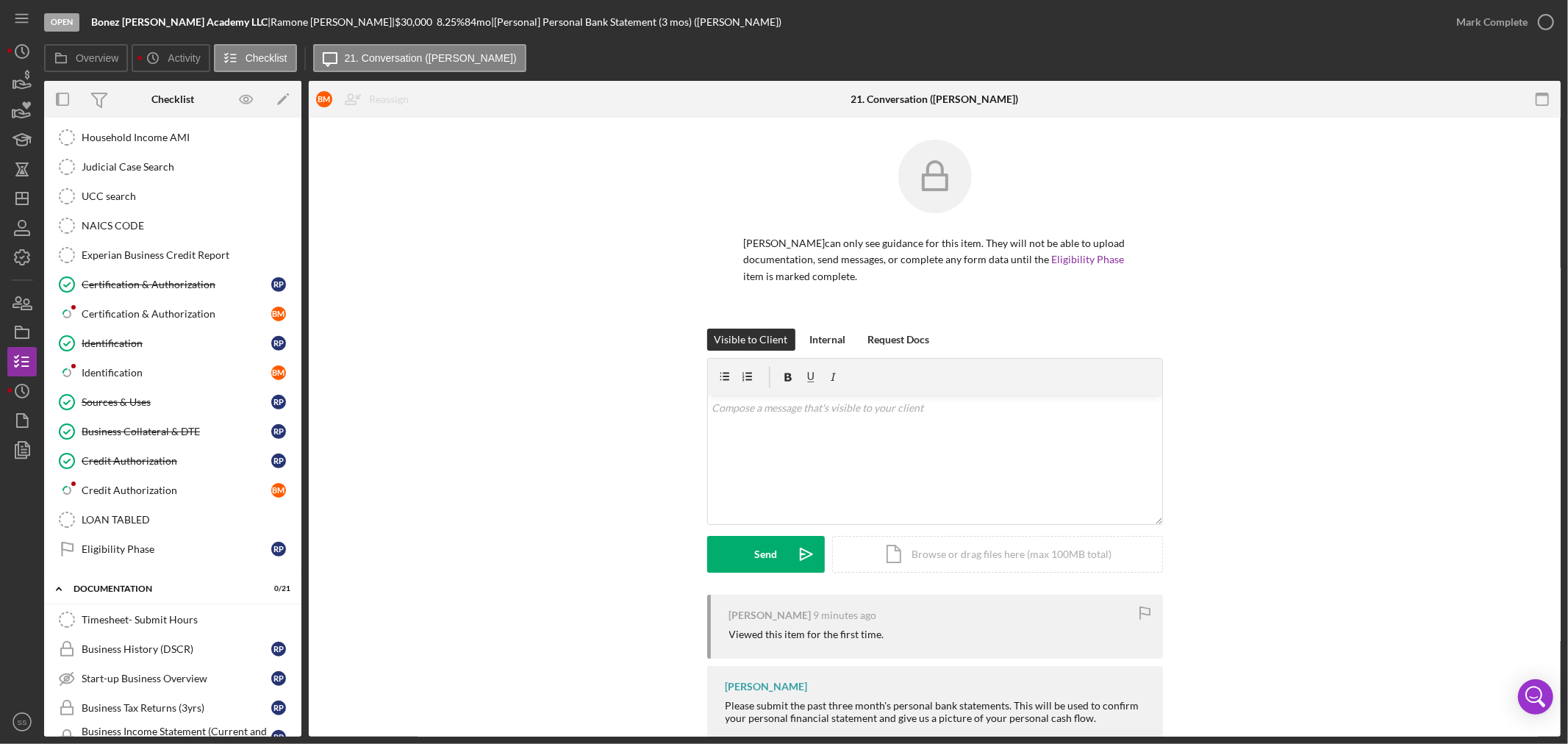
scroll to position [490, 0]
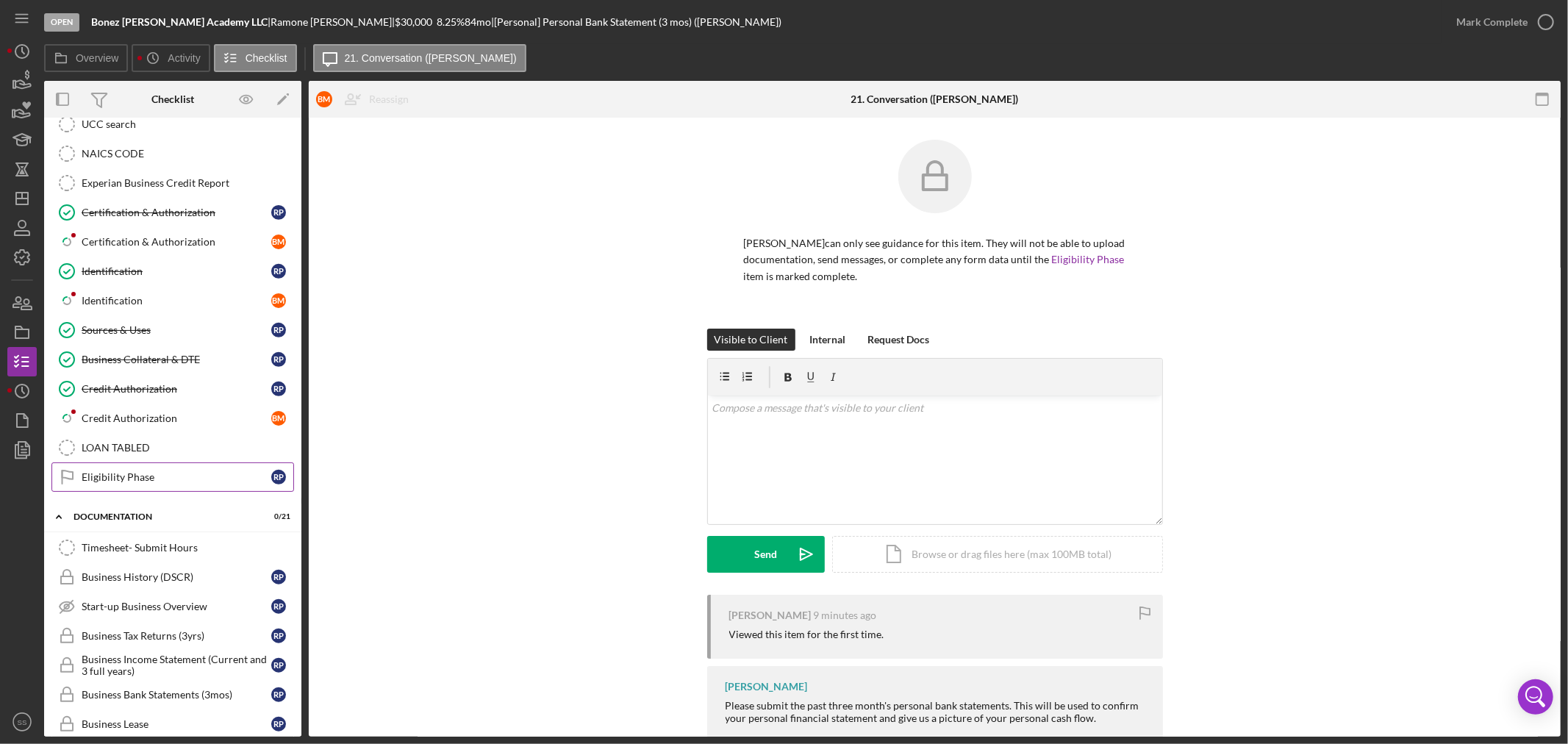
click at [131, 478] on div "Eligibility Phase" at bounding box center [176, 476] width 189 height 12
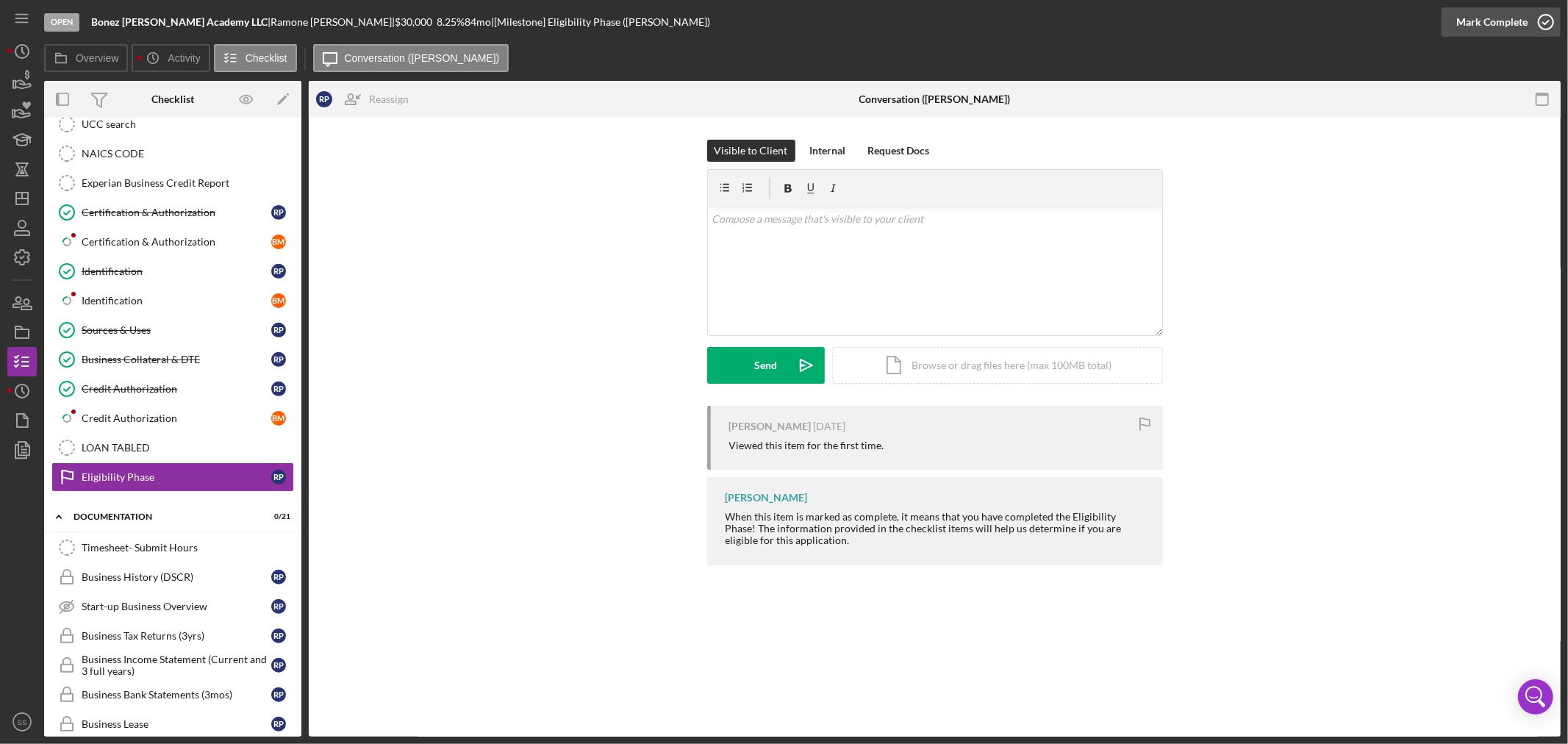
click at [1548, 24] on icon "button" at bounding box center [1545, 22] width 37 height 37
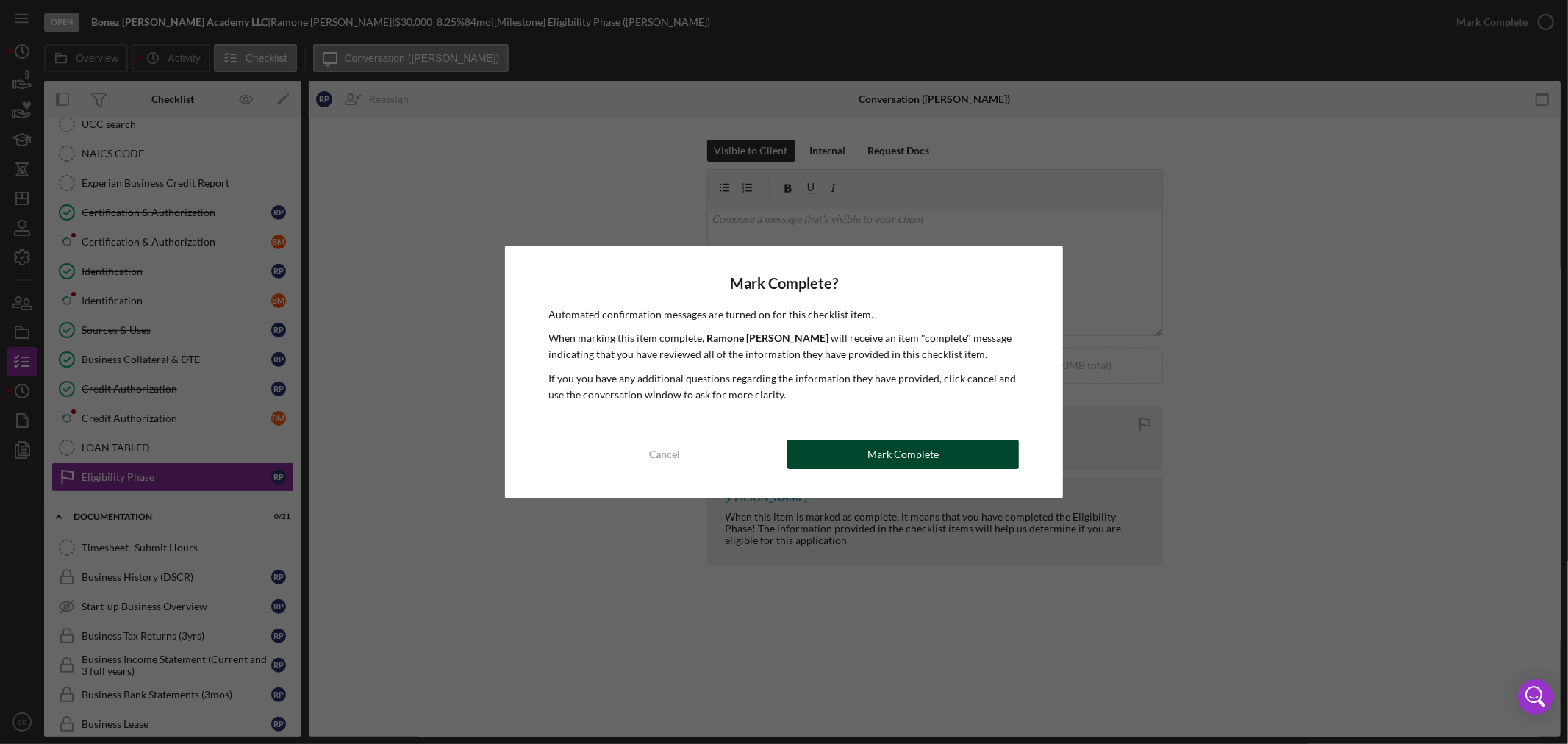
click at [923, 454] on div "Mark Complete" at bounding box center [903, 454] width 71 height 30
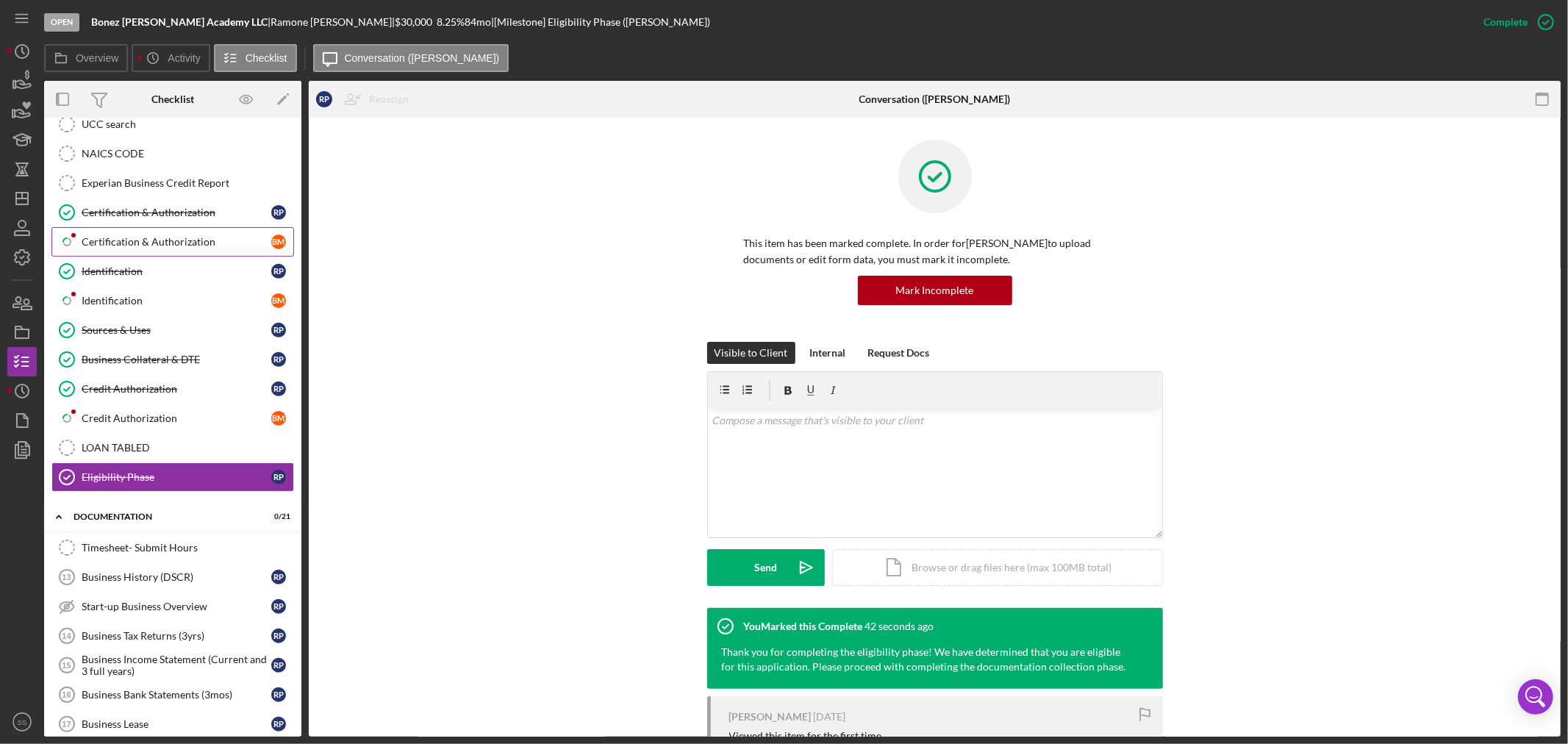
click at [145, 244] on div "Certification & Authorization" at bounding box center [176, 242] width 189 height 12
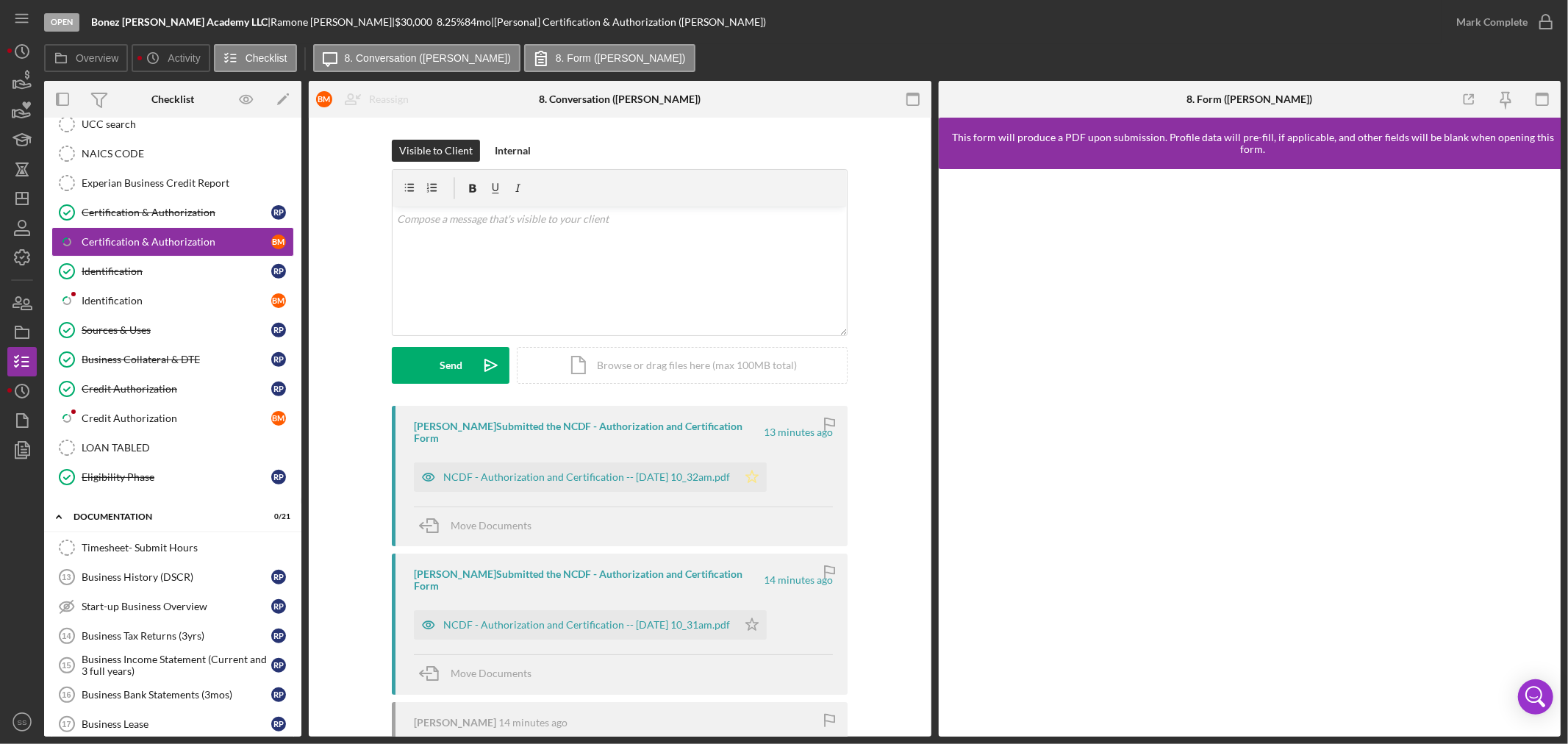
click at [759, 478] on polygon "button" at bounding box center [752, 476] width 13 height 12
click at [1549, 23] on icon "button" at bounding box center [1545, 22] width 37 height 37
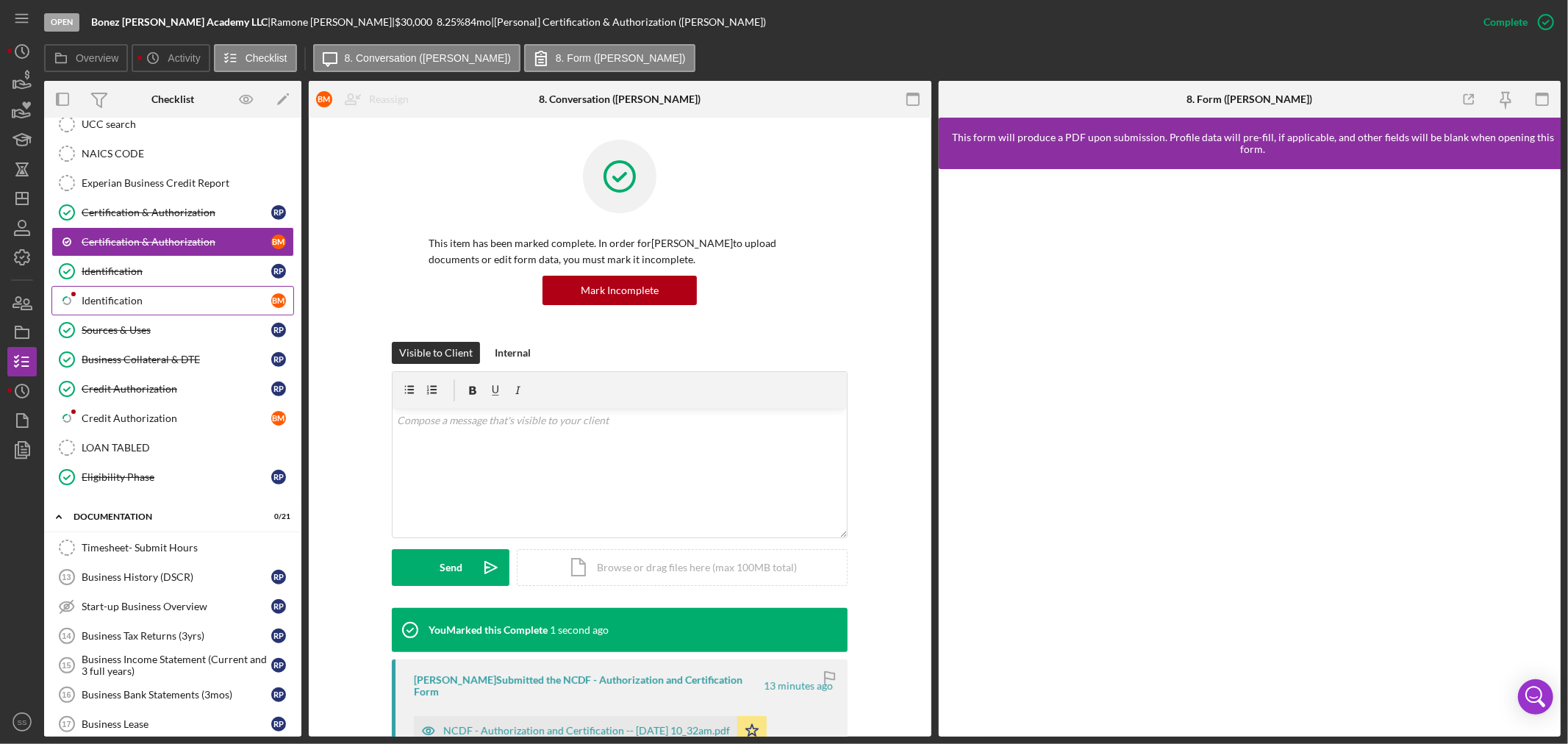
click at [145, 302] on div "Identification" at bounding box center [176, 300] width 189 height 12
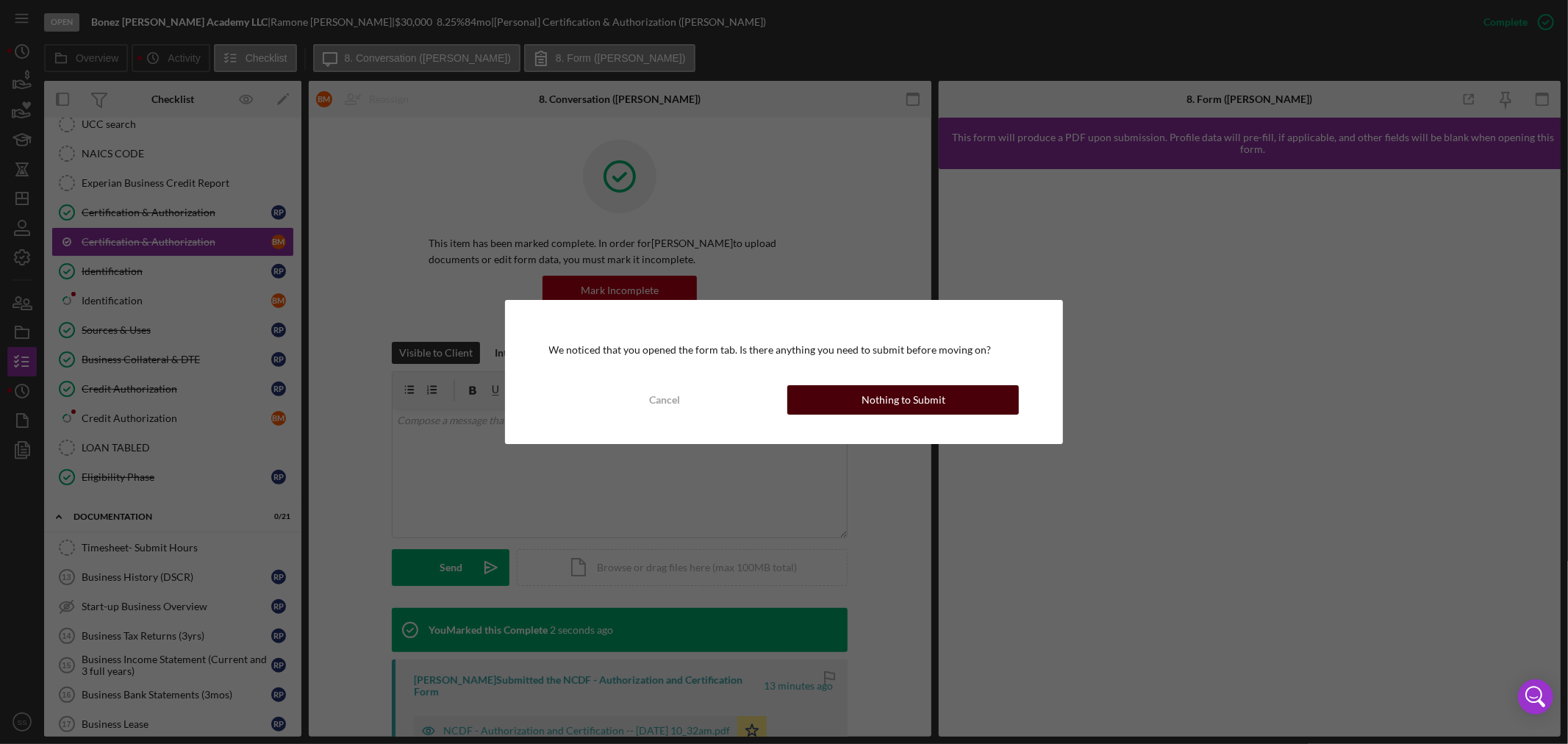
click at [862, 399] on button "Nothing to Submit" at bounding box center [903, 400] width 232 height 30
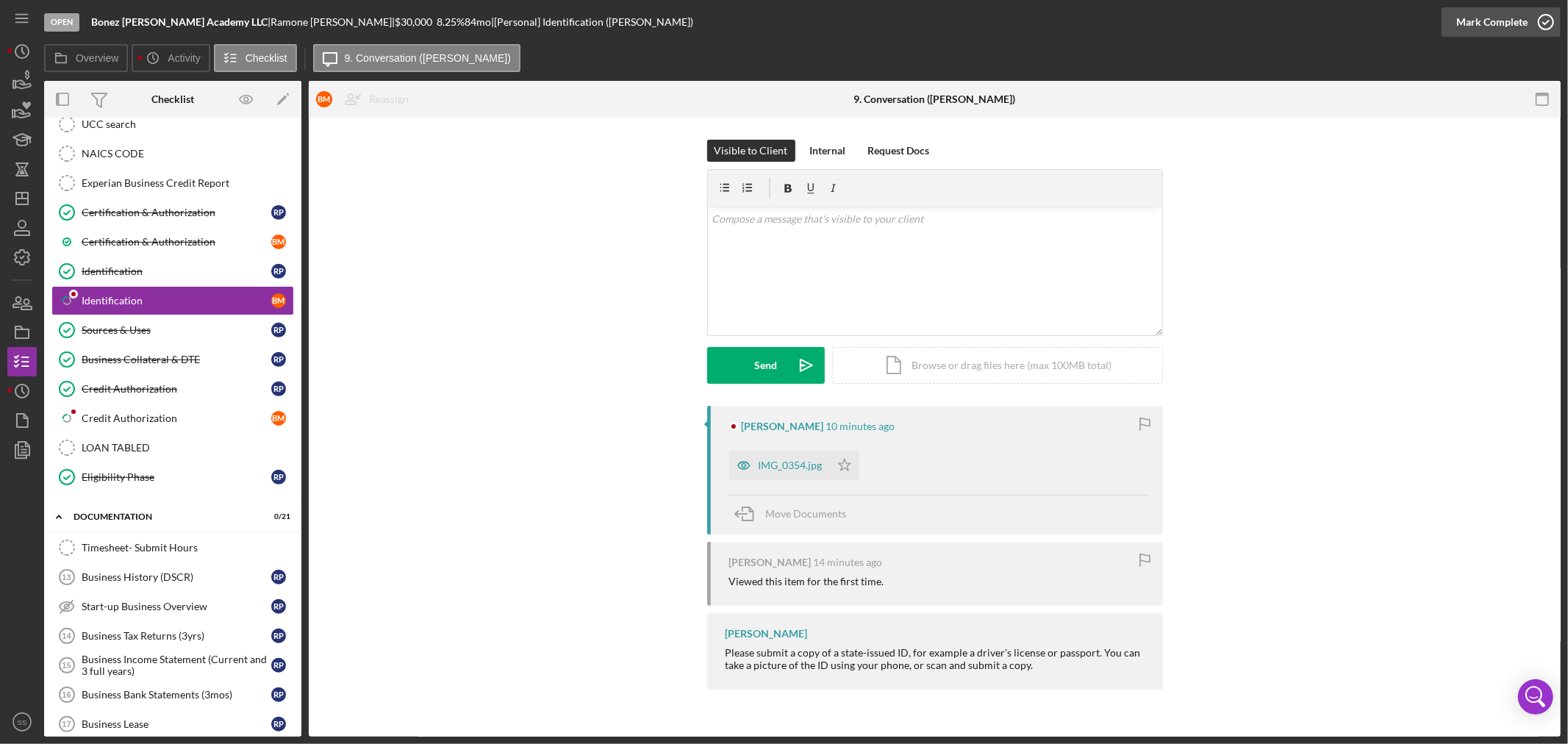
click at [1539, 15] on icon "button" at bounding box center [1545, 22] width 37 height 37
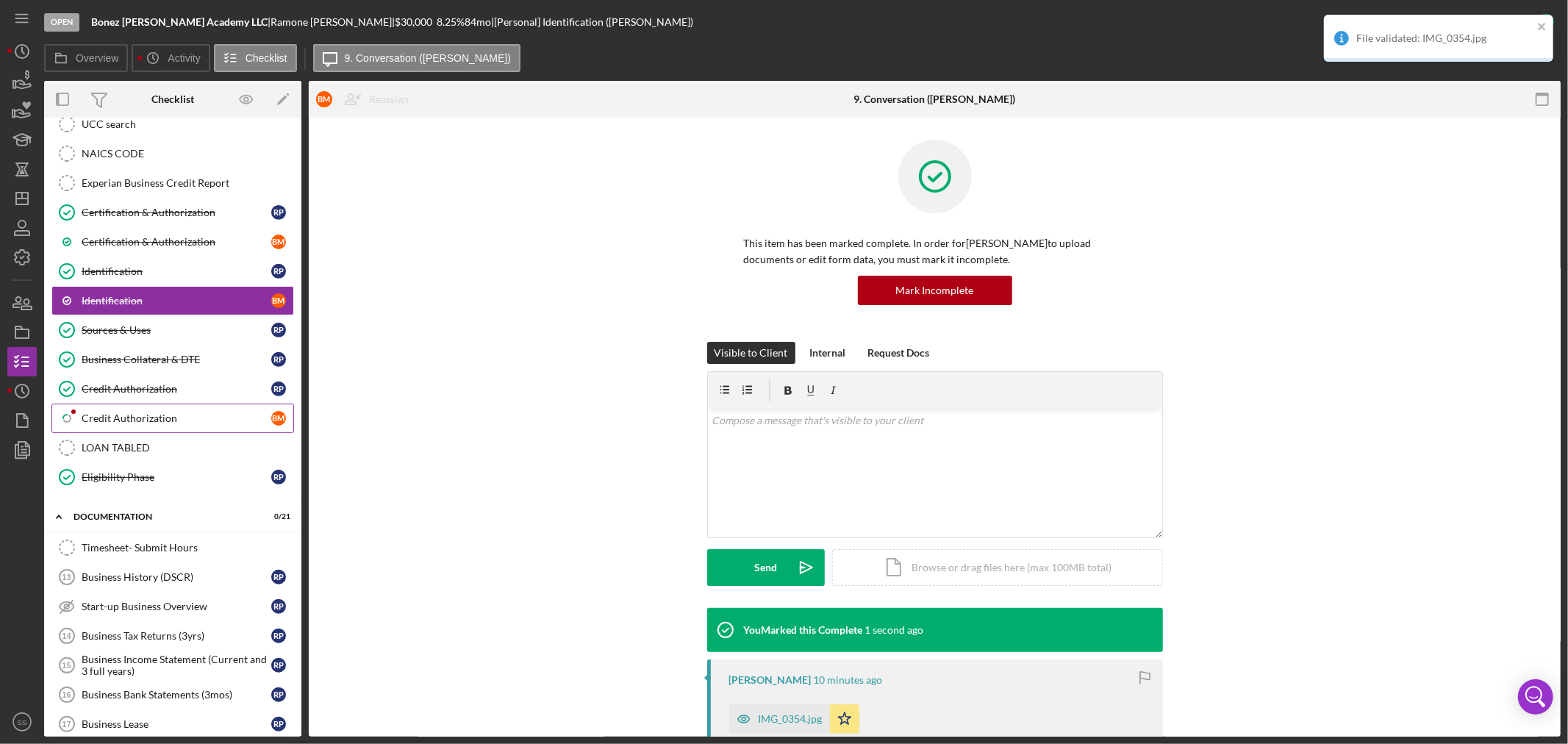
click at [88, 423] on div "Credit Authorization" at bounding box center [176, 418] width 189 height 12
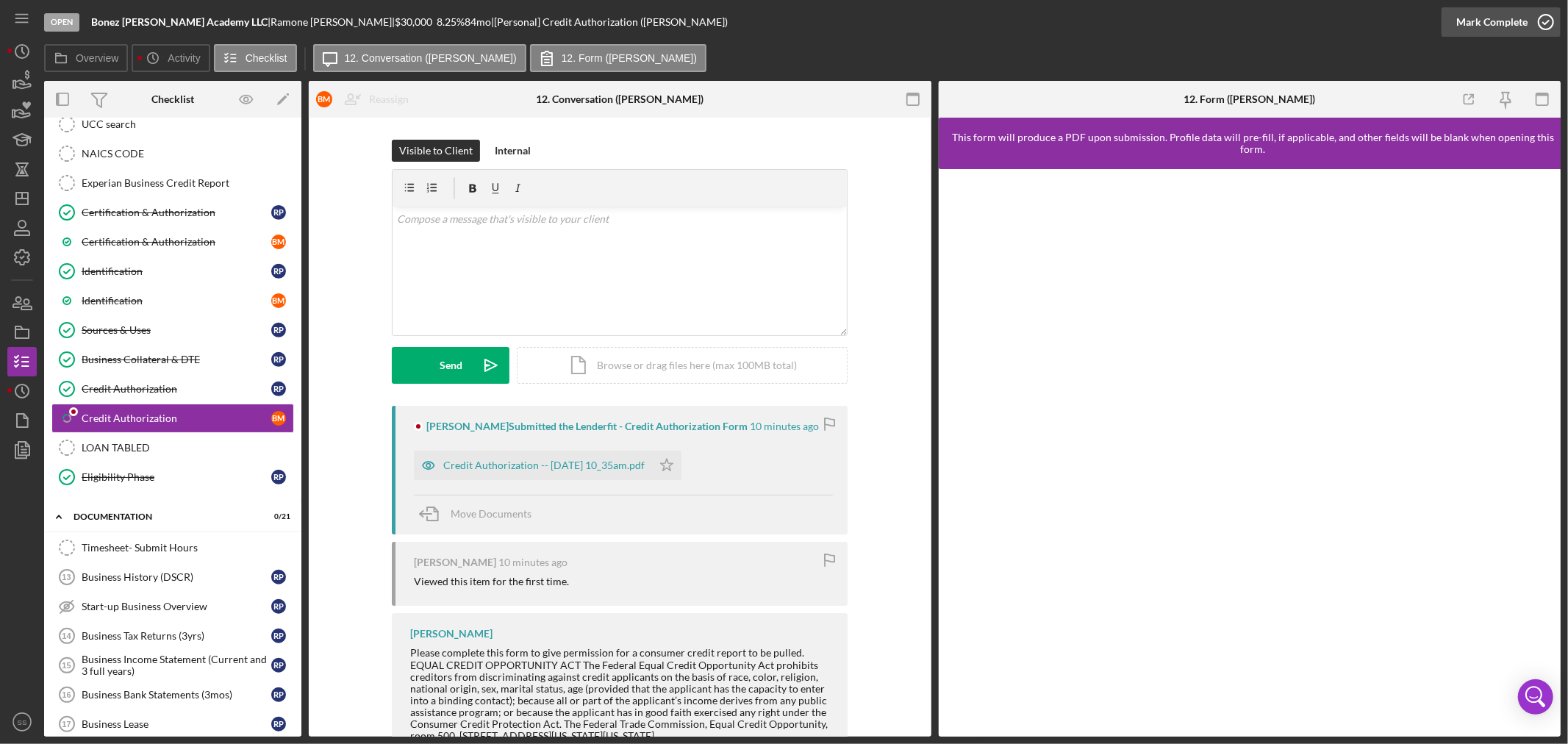
click at [1548, 19] on icon "button" at bounding box center [1545, 22] width 37 height 37
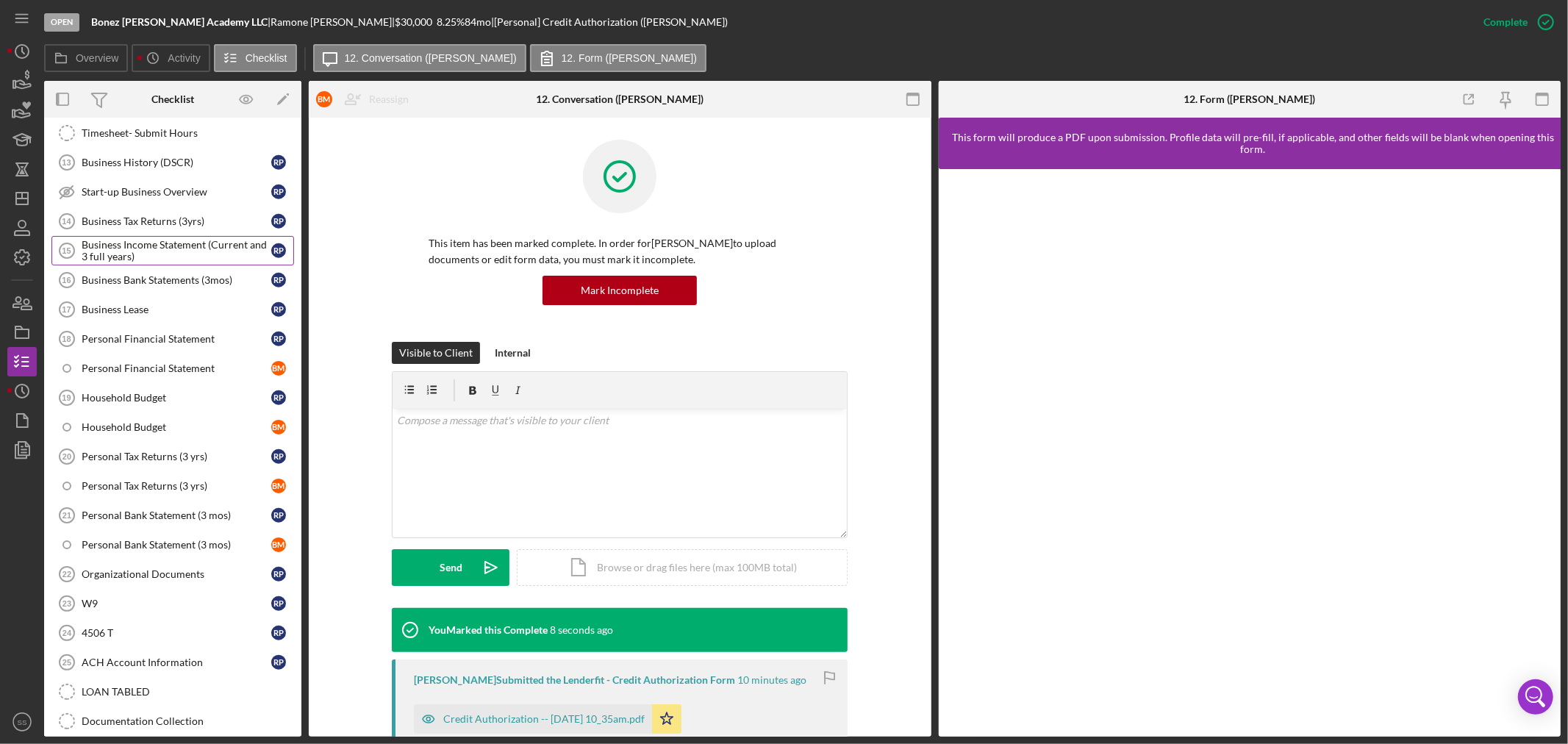
scroll to position [876, 0]
